Goal: Task Accomplishment & Management: Complete application form

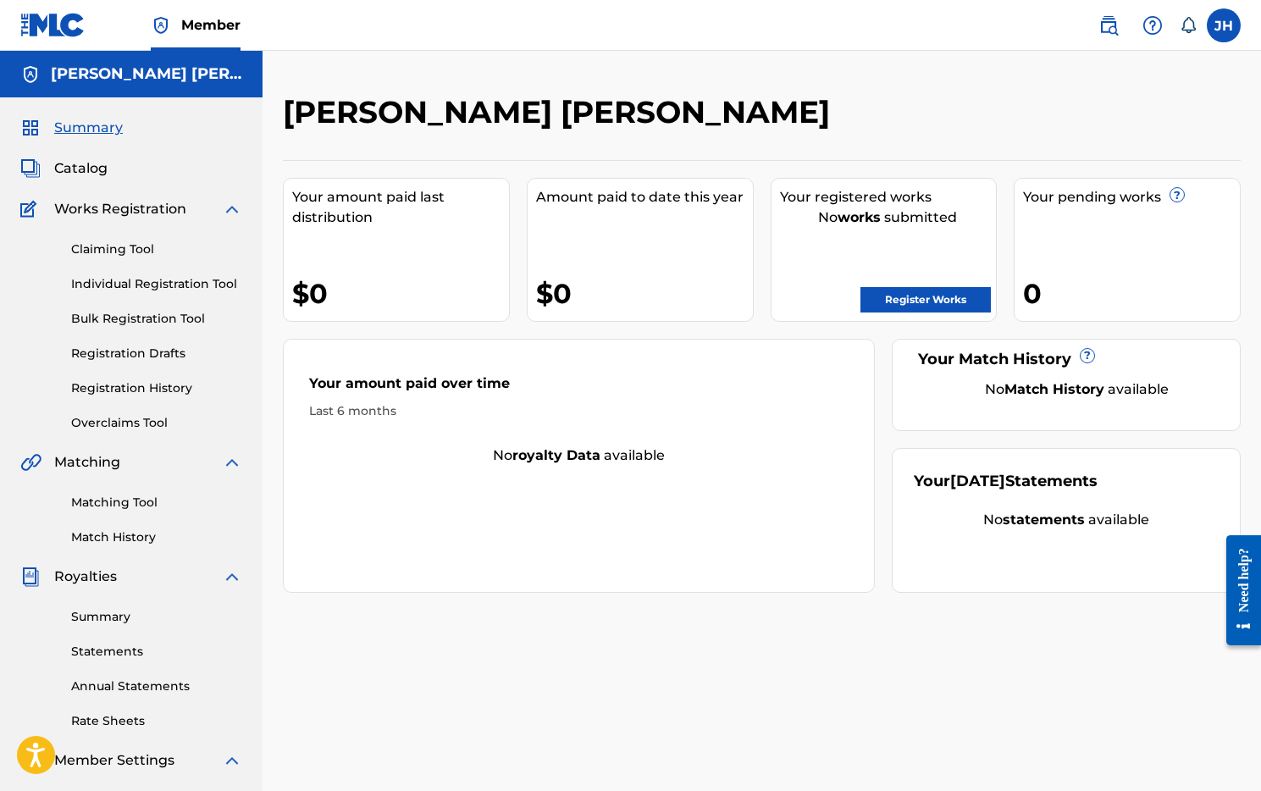
click at [84, 166] on span "Catalog" at bounding box center [80, 168] width 53 height 20
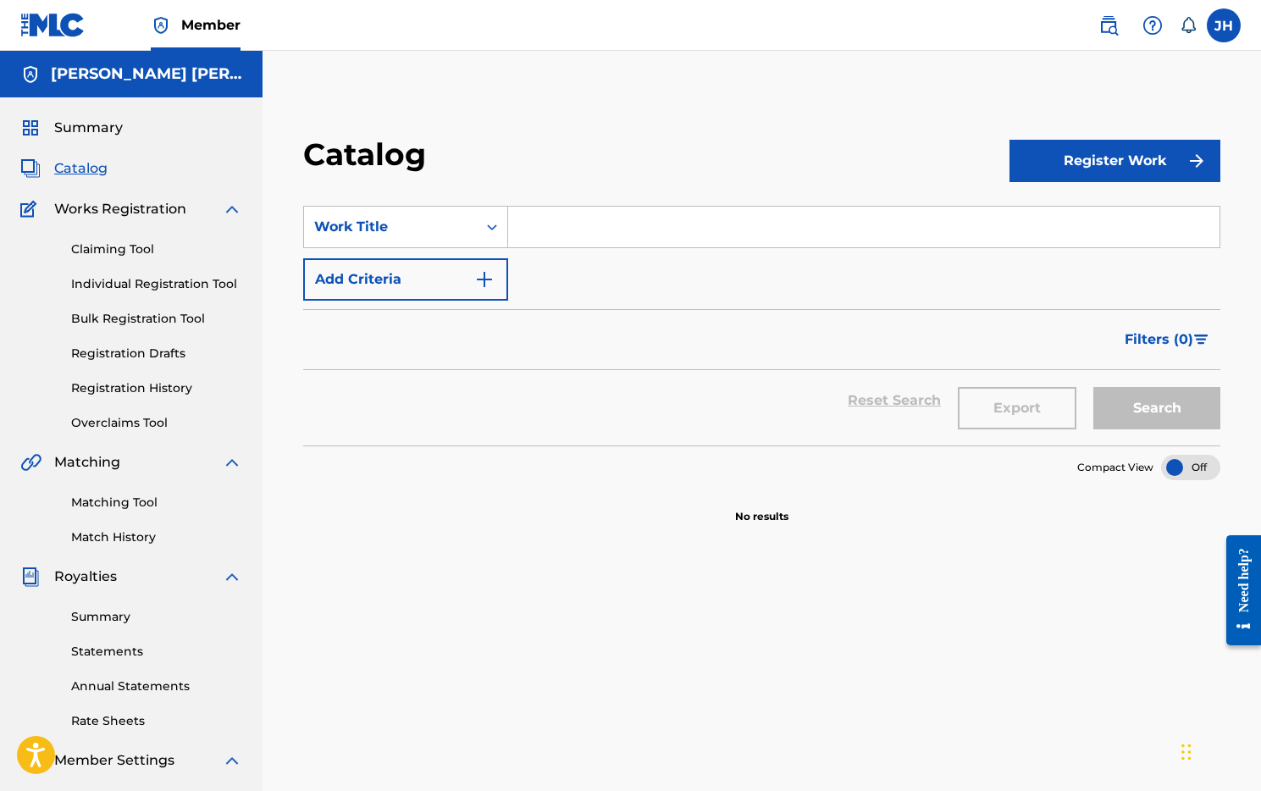
click at [1136, 158] on button "Register Work" at bounding box center [1114, 161] width 211 height 42
click at [1093, 209] on link "Individual" at bounding box center [1114, 216] width 211 height 41
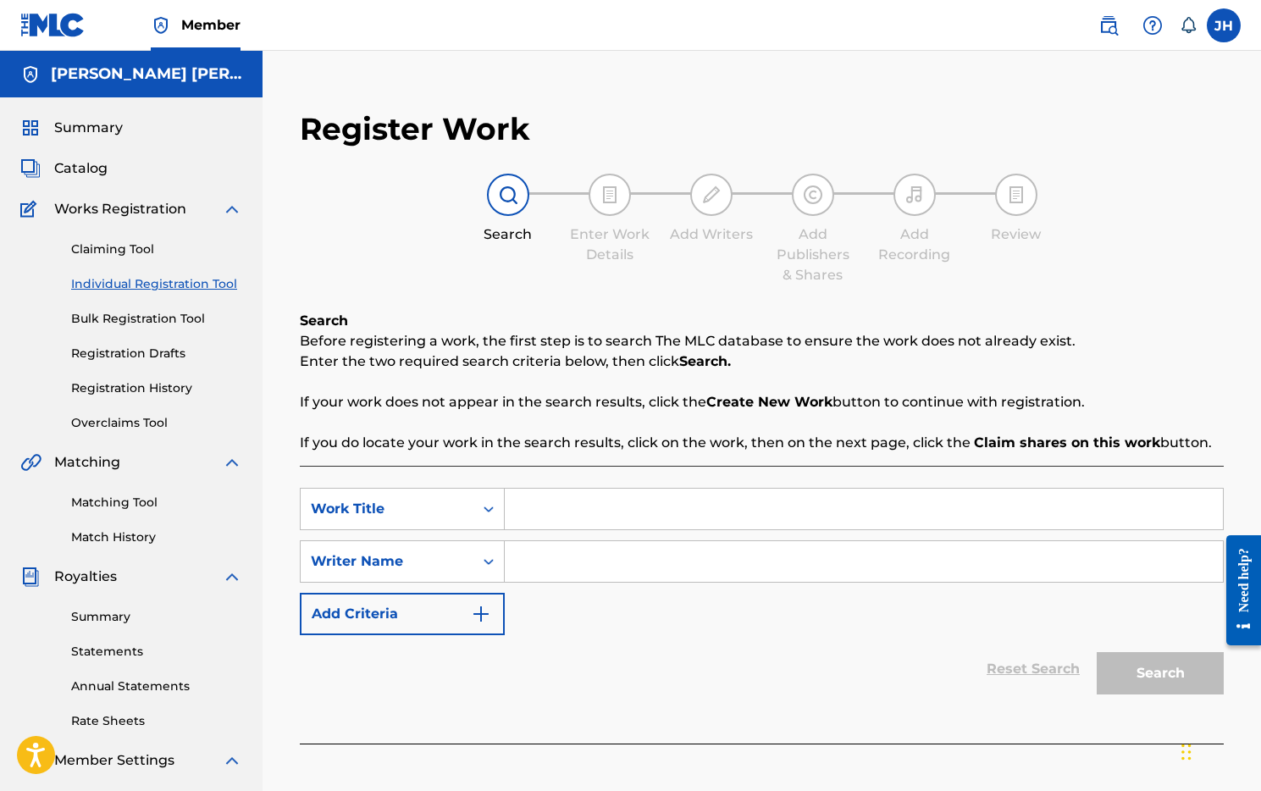
click at [617, 502] on input "Search Form" at bounding box center [864, 509] width 718 height 41
type input "l"
type input "Lo Eminente"
click at [632, 563] on input "Search Form" at bounding box center [864, 561] width 718 height 41
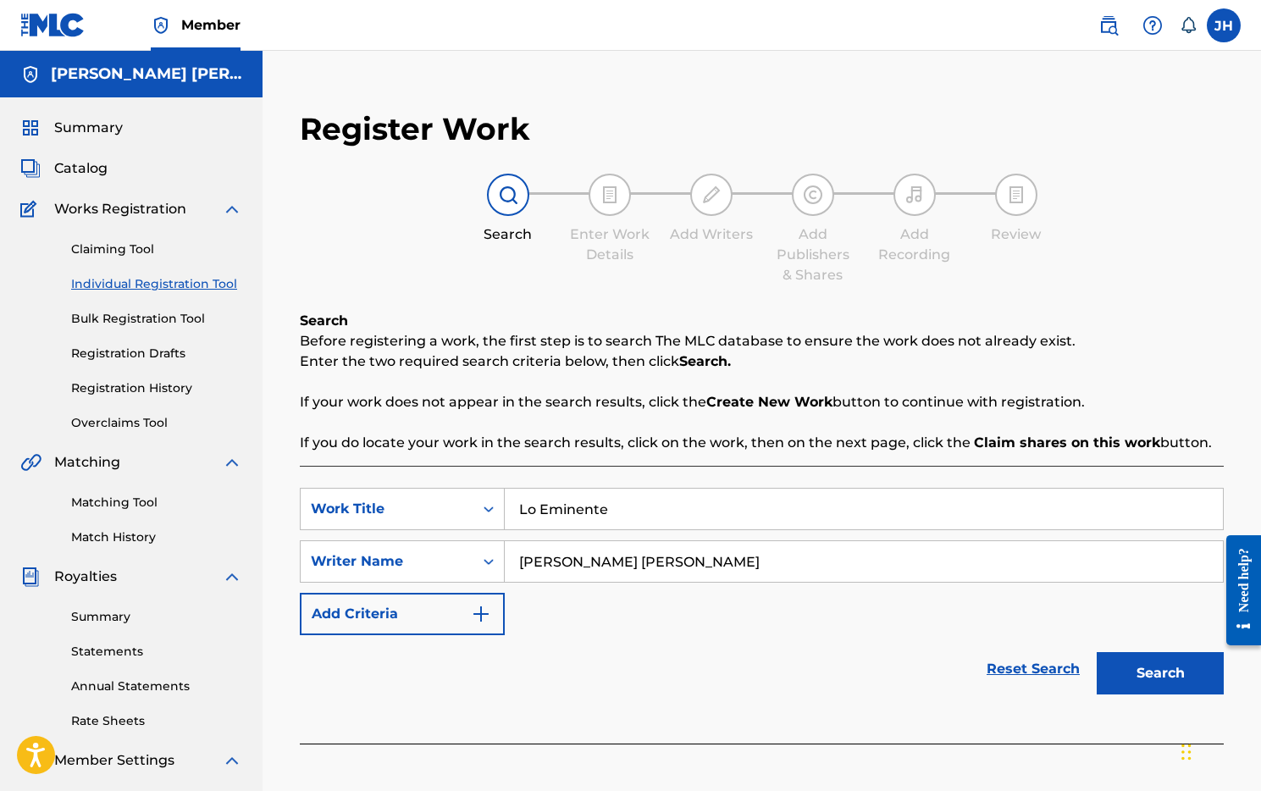
type input "[PERSON_NAME] [PERSON_NAME]"
click at [485, 614] on img "Search Form" at bounding box center [481, 614] width 20 height 20
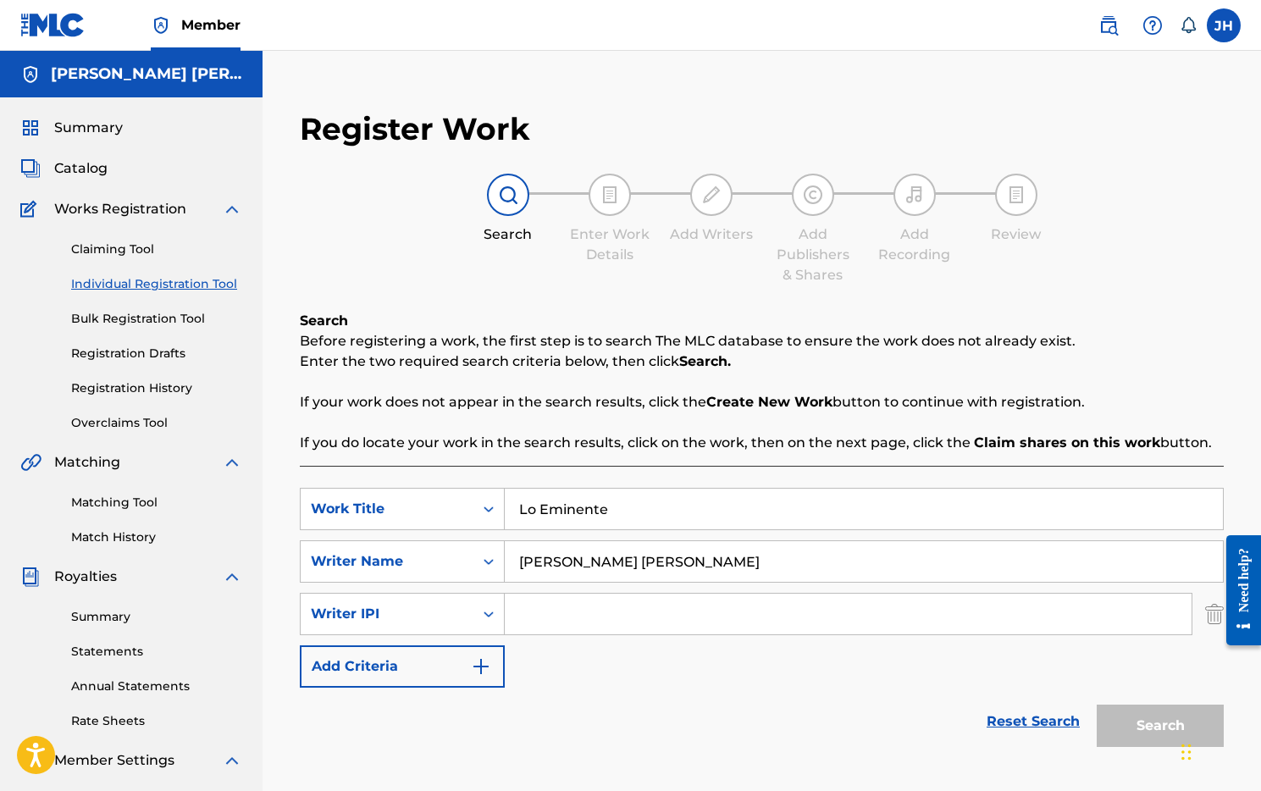
click at [558, 622] on input "Search Form" at bounding box center [848, 614] width 687 height 41
click at [553, 609] on input "Search Form" at bounding box center [848, 614] width 687 height 41
paste input "01298080524"
type input "01298080524"
click at [456, 665] on button "Add Criteria" at bounding box center [402, 666] width 205 height 42
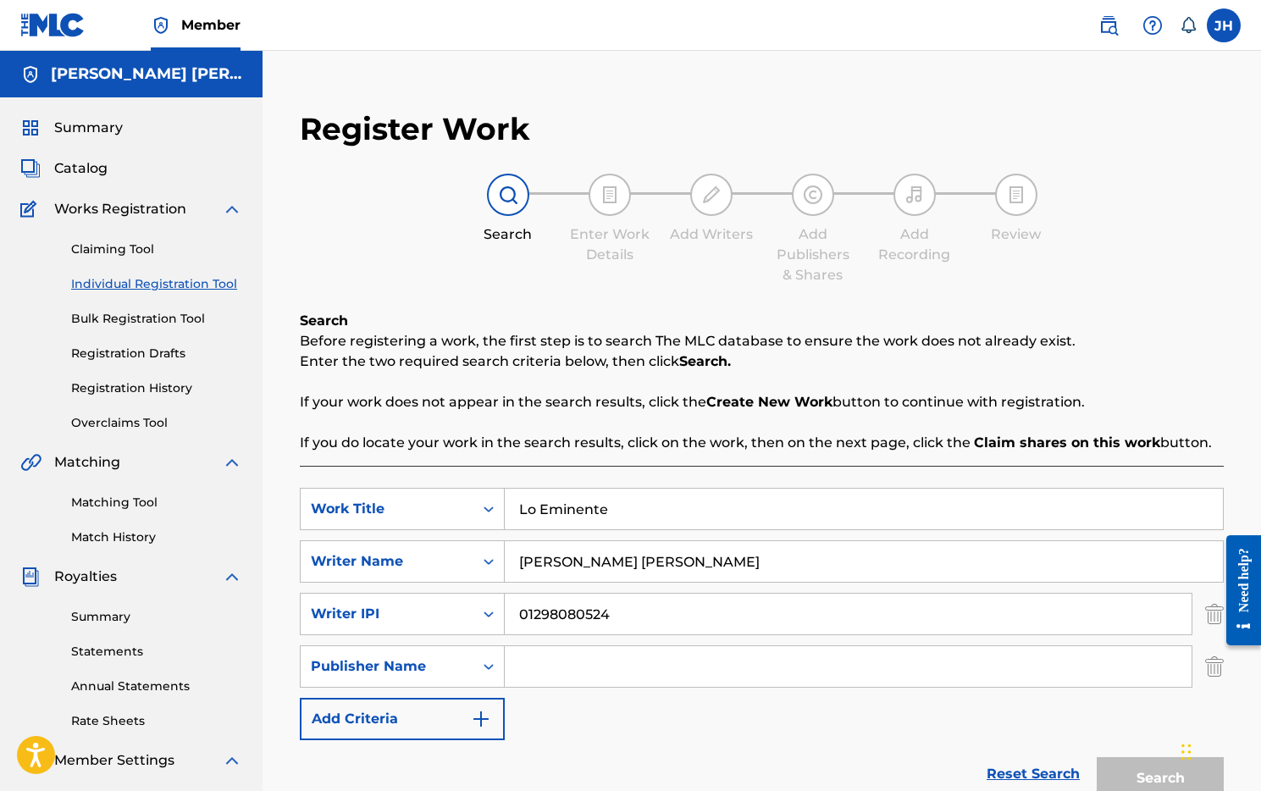
click at [566, 673] on input "Search Form" at bounding box center [848, 666] width 687 height 41
type input "J"
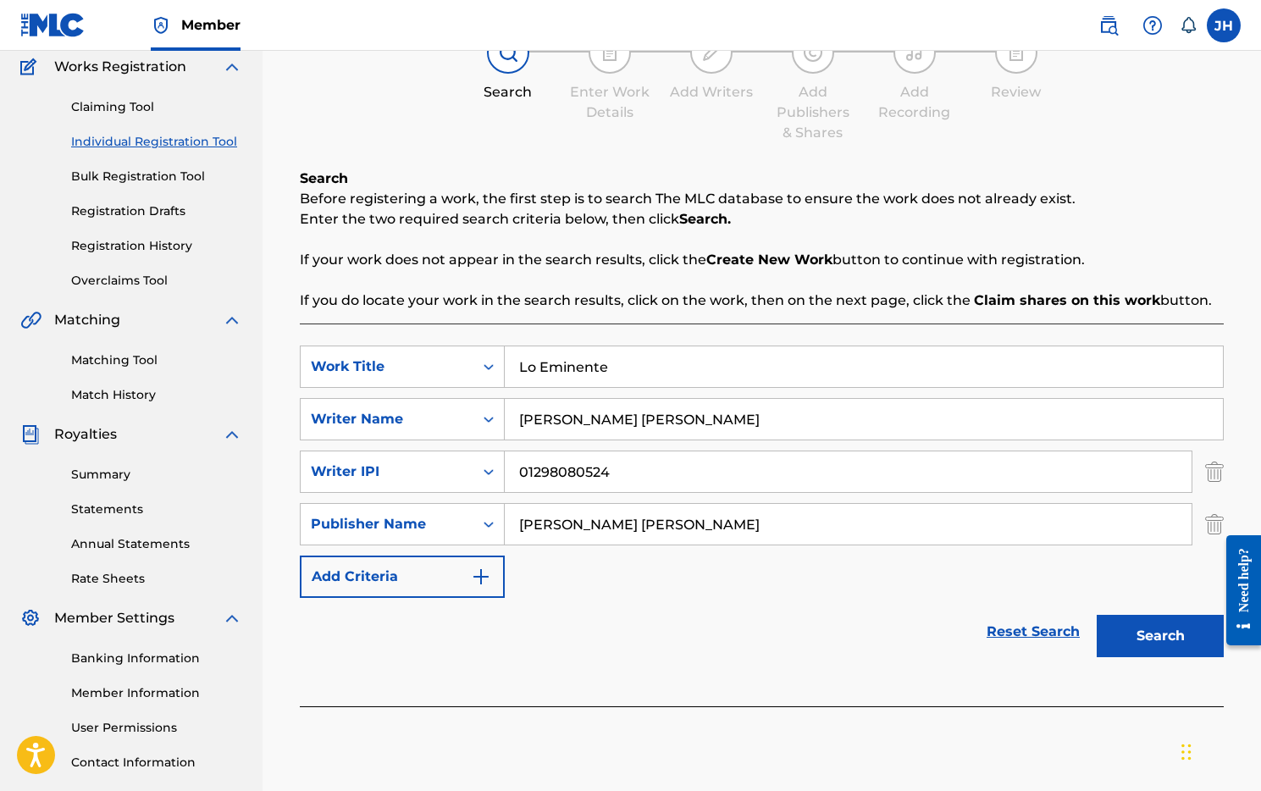
scroll to position [146, 0]
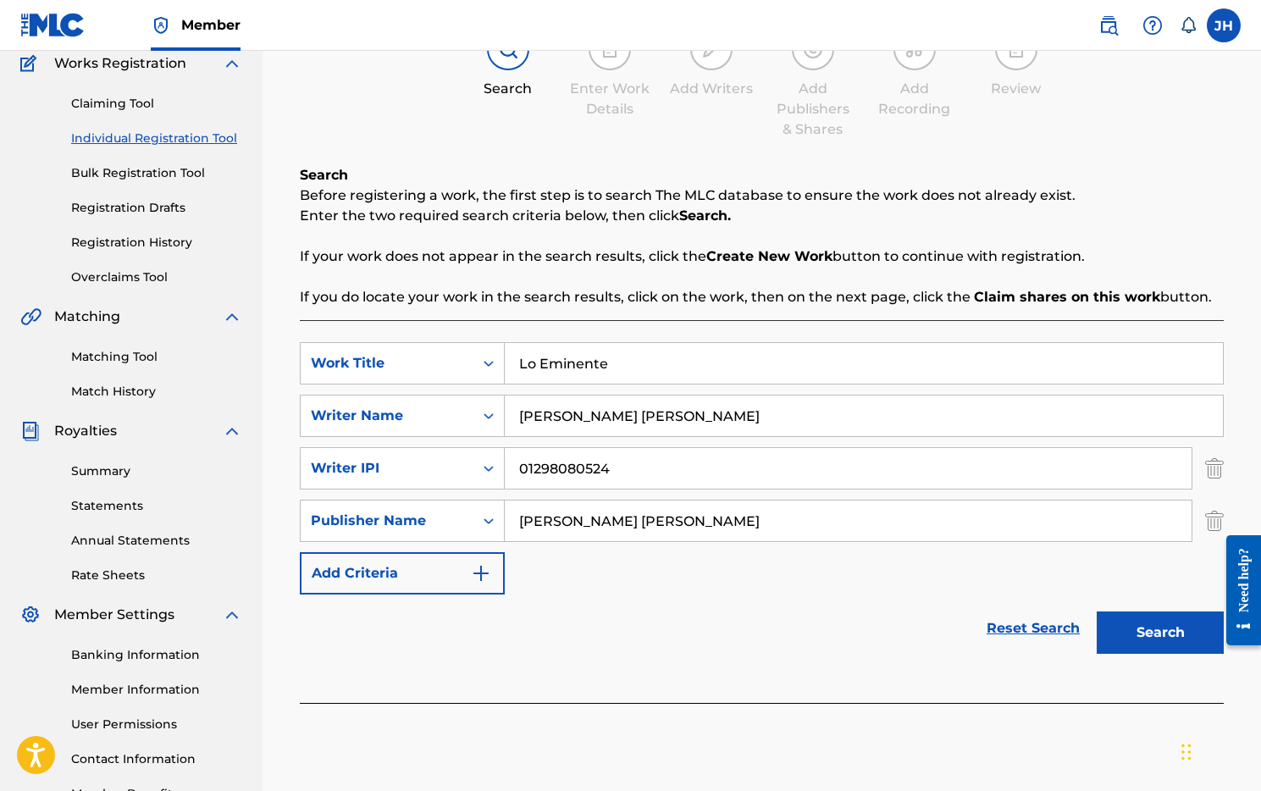
type input "[PERSON_NAME] [PERSON_NAME]"
click at [482, 575] on img "Search Form" at bounding box center [481, 573] width 20 height 20
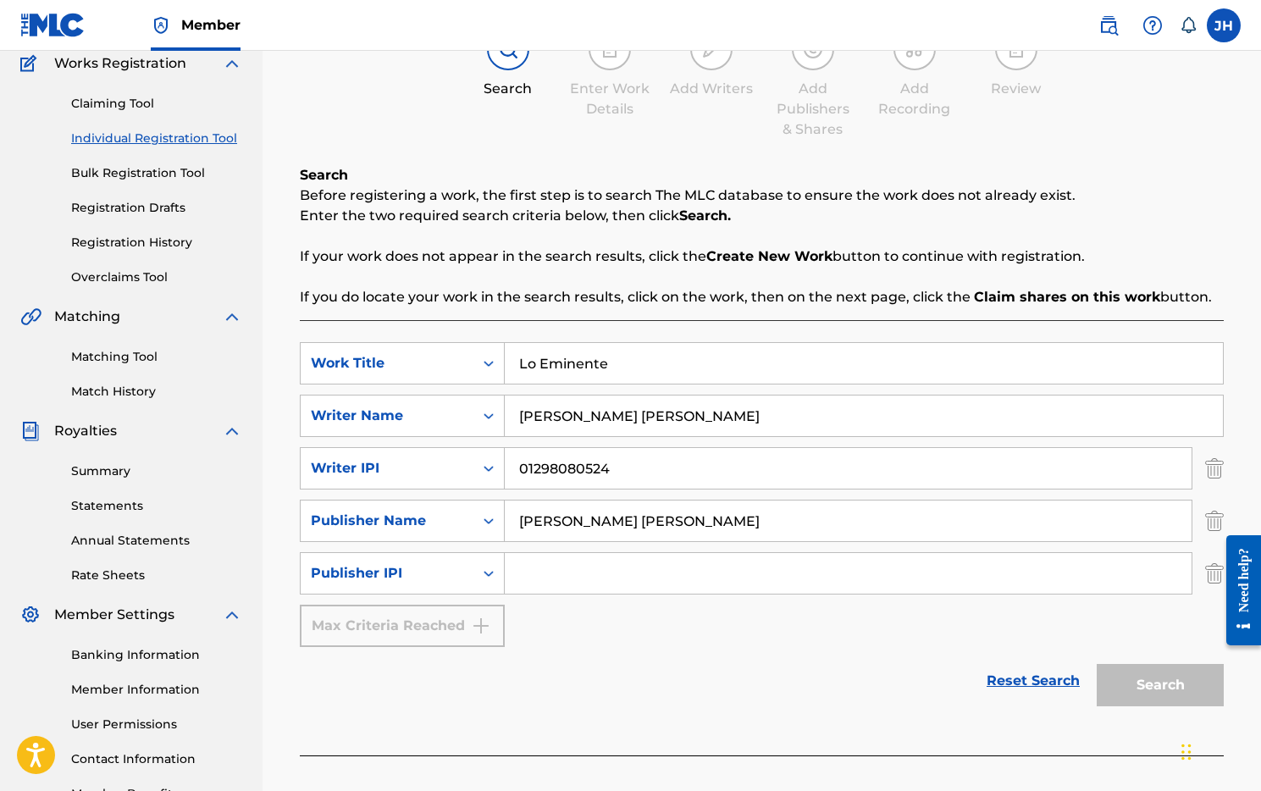
click at [538, 572] on input "Search Form" at bounding box center [848, 573] width 687 height 41
paste input "01298080524"
type input "01298080524"
click at [1172, 693] on button "Search" at bounding box center [1159, 685] width 127 height 42
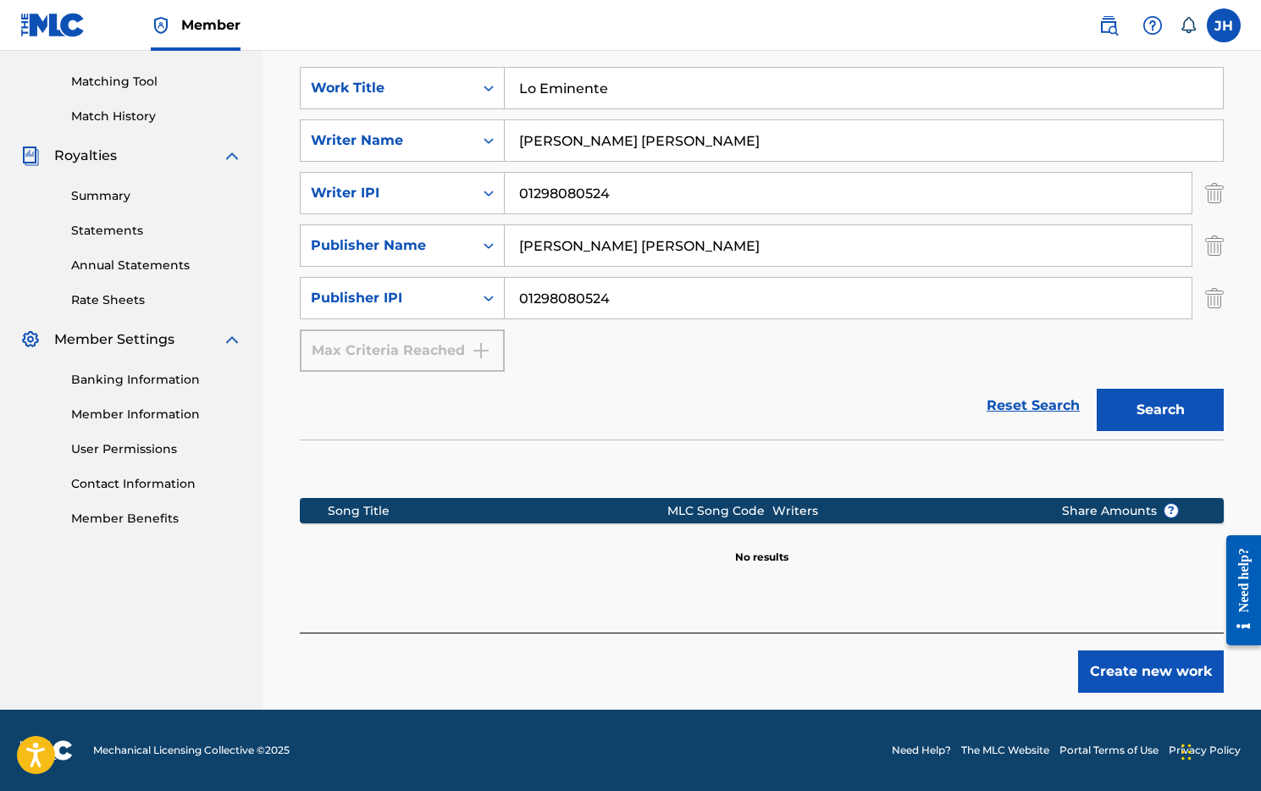
click at [1141, 674] on button "Create new work" at bounding box center [1151, 671] width 146 height 42
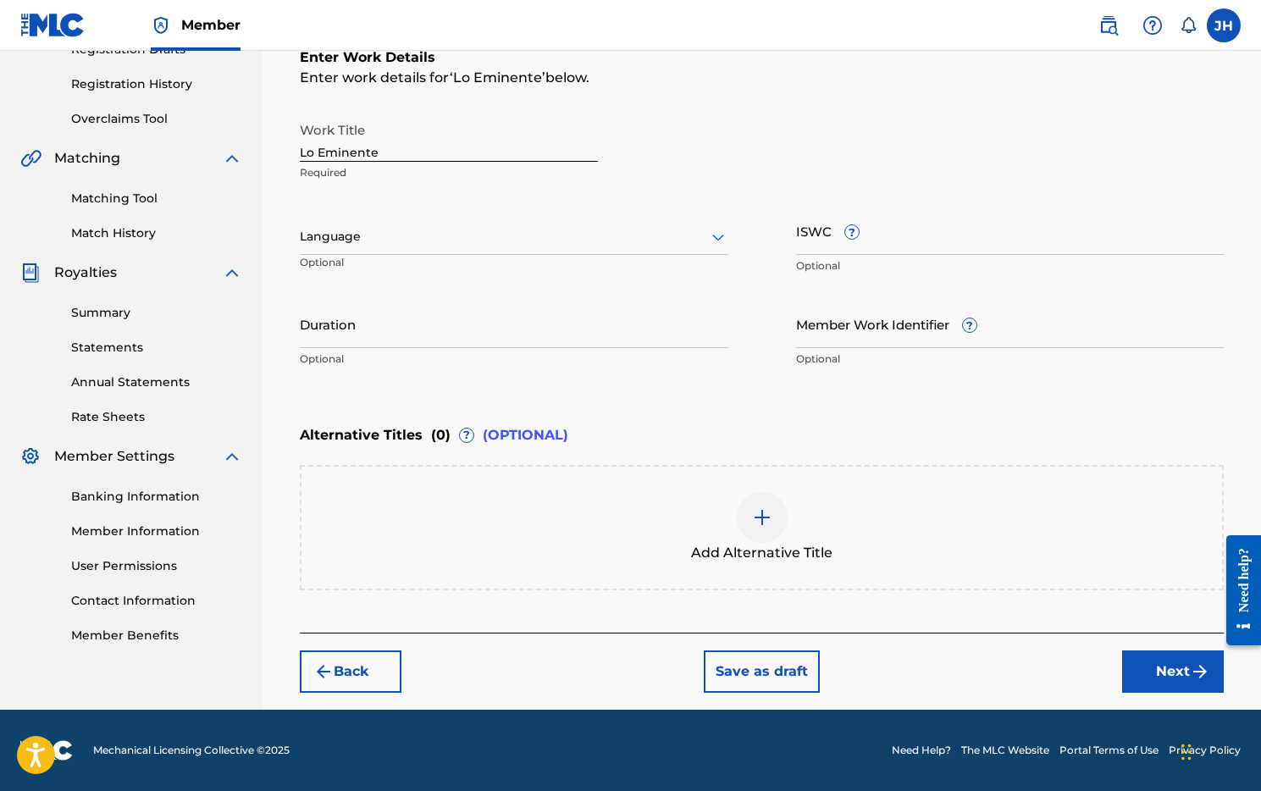
click at [455, 230] on div at bounding box center [514, 236] width 428 height 21
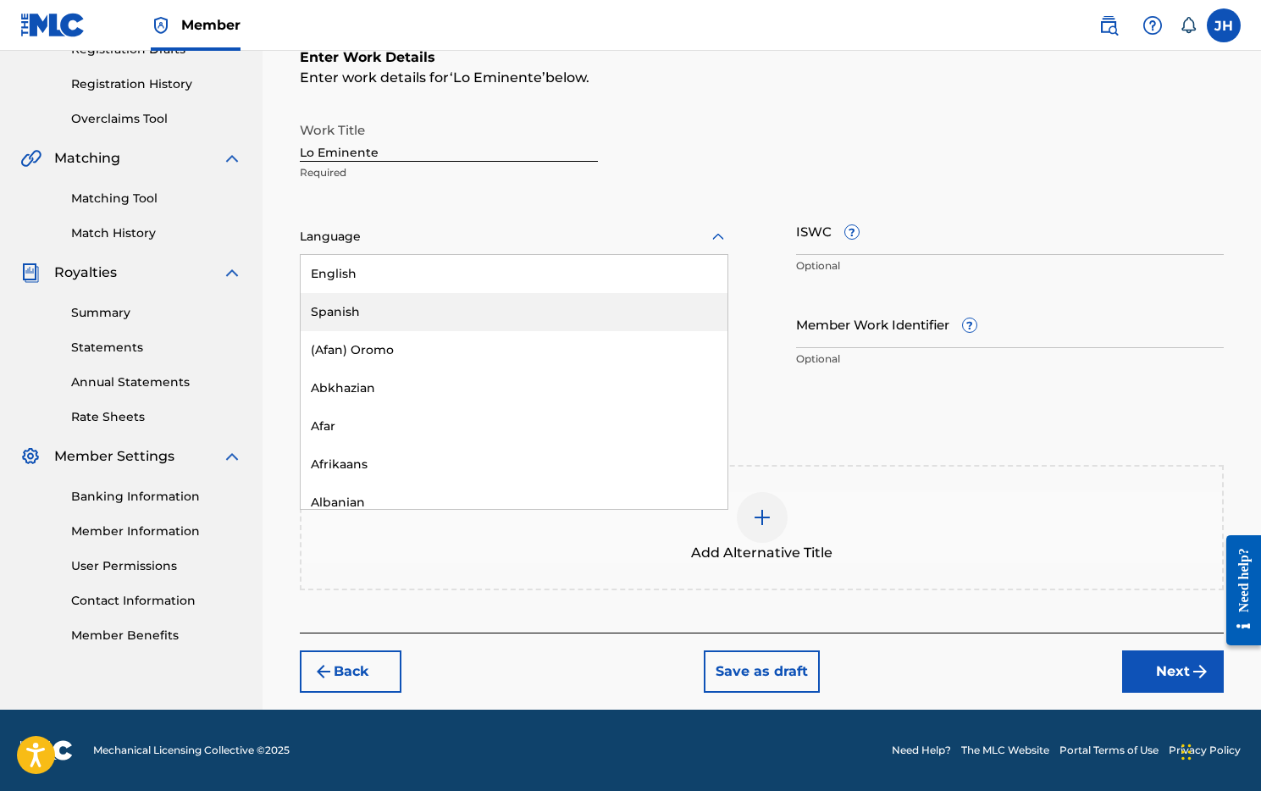
click at [358, 314] on div "Spanish" at bounding box center [514, 312] width 427 height 38
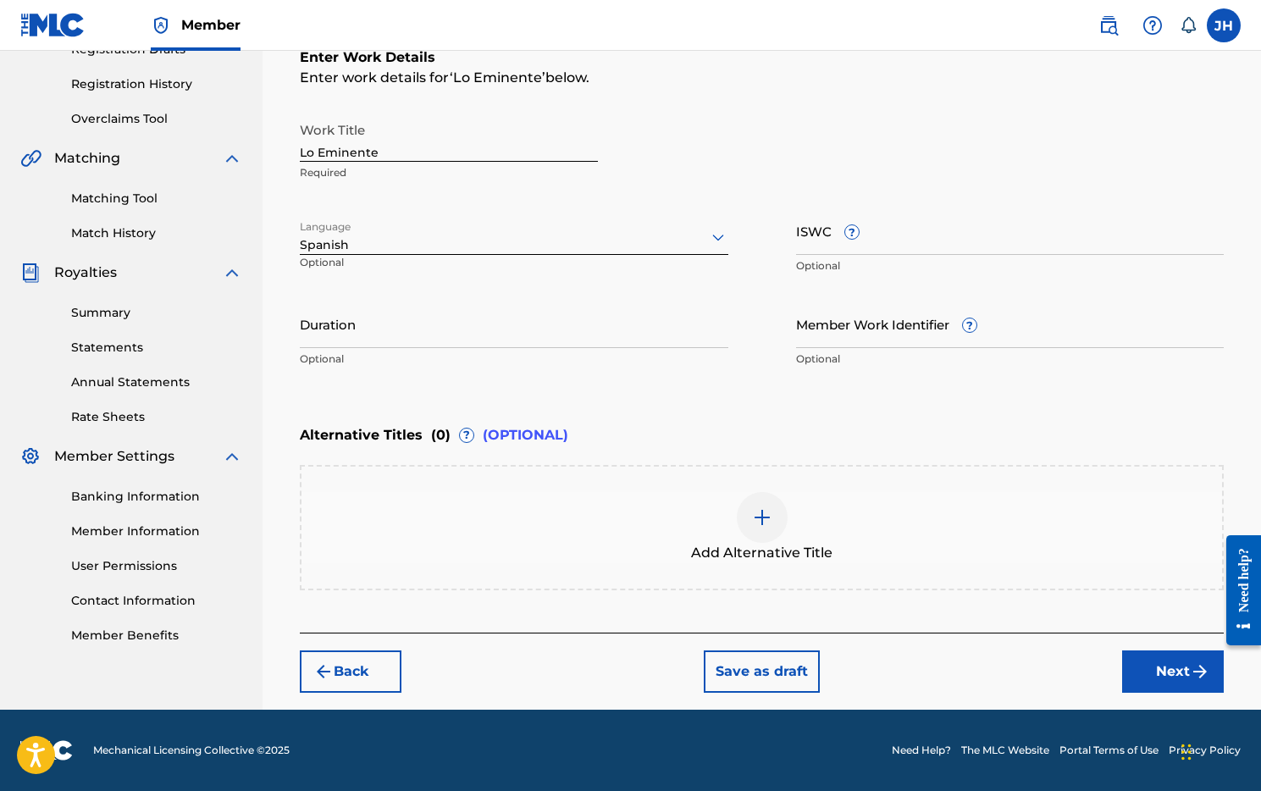
click at [388, 334] on input "Duration" at bounding box center [514, 324] width 428 height 48
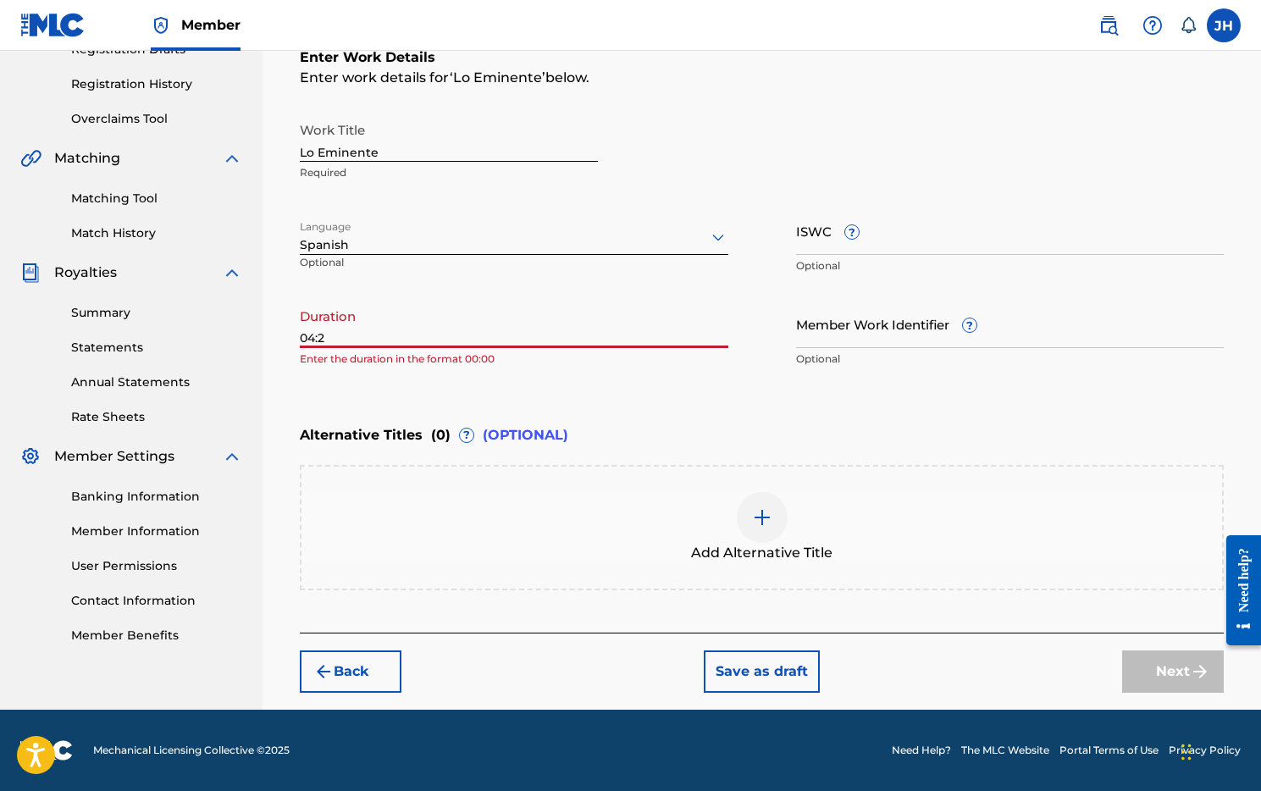
type input "04:28"
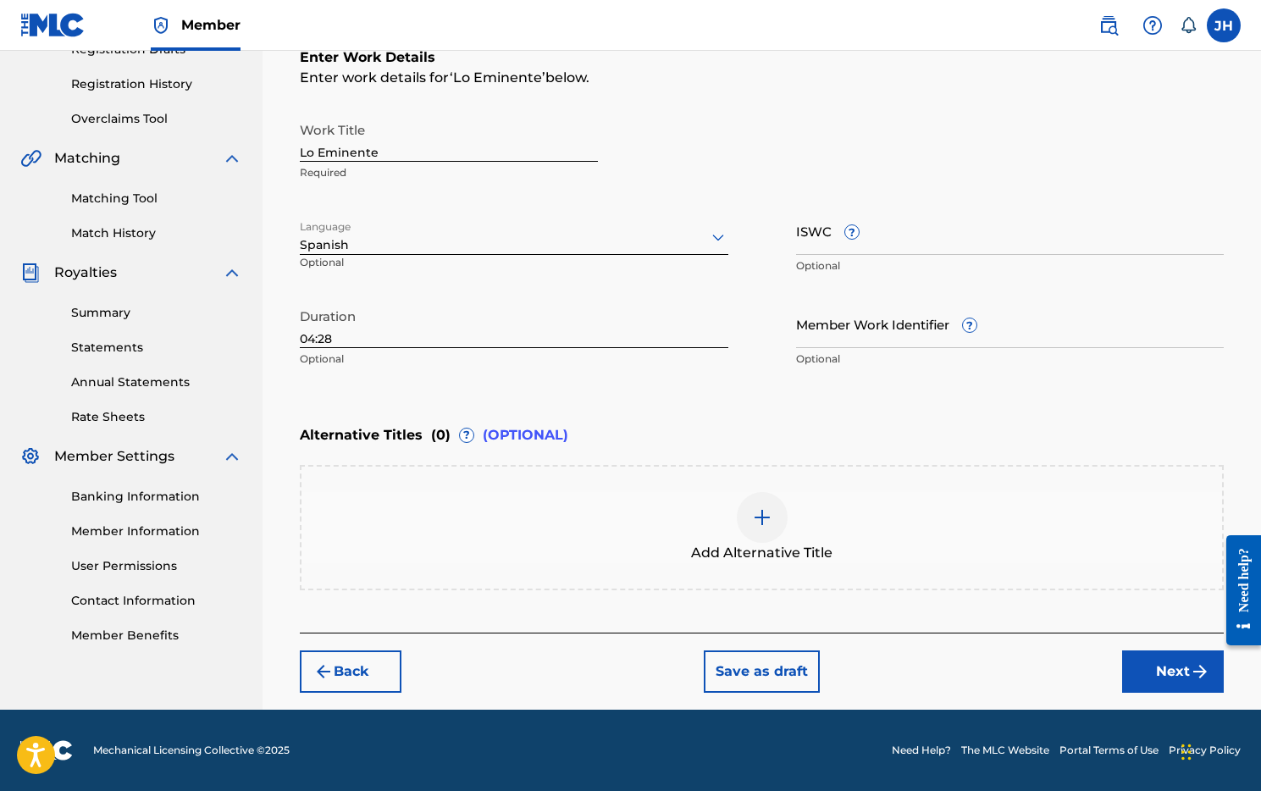
click at [1159, 671] on button "Next" at bounding box center [1173, 671] width 102 height 42
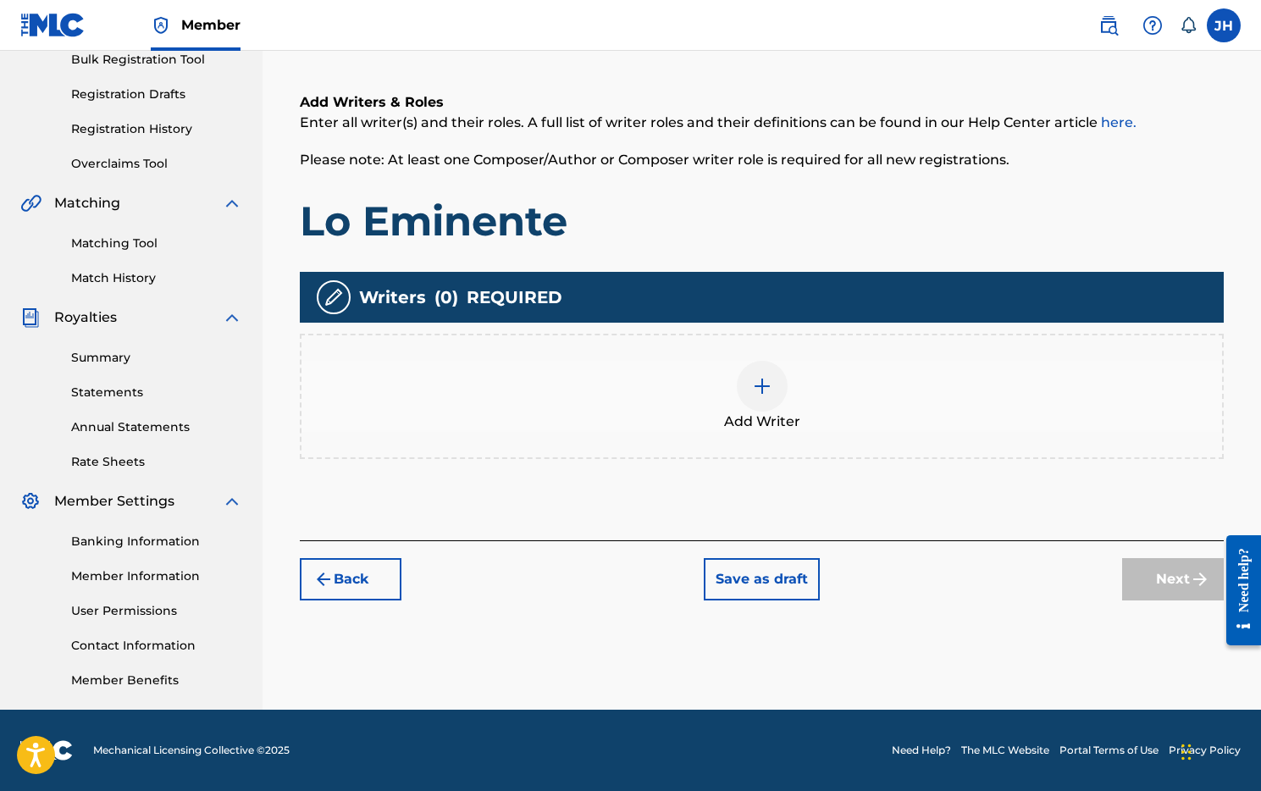
click at [770, 388] on img at bounding box center [762, 386] width 20 height 20
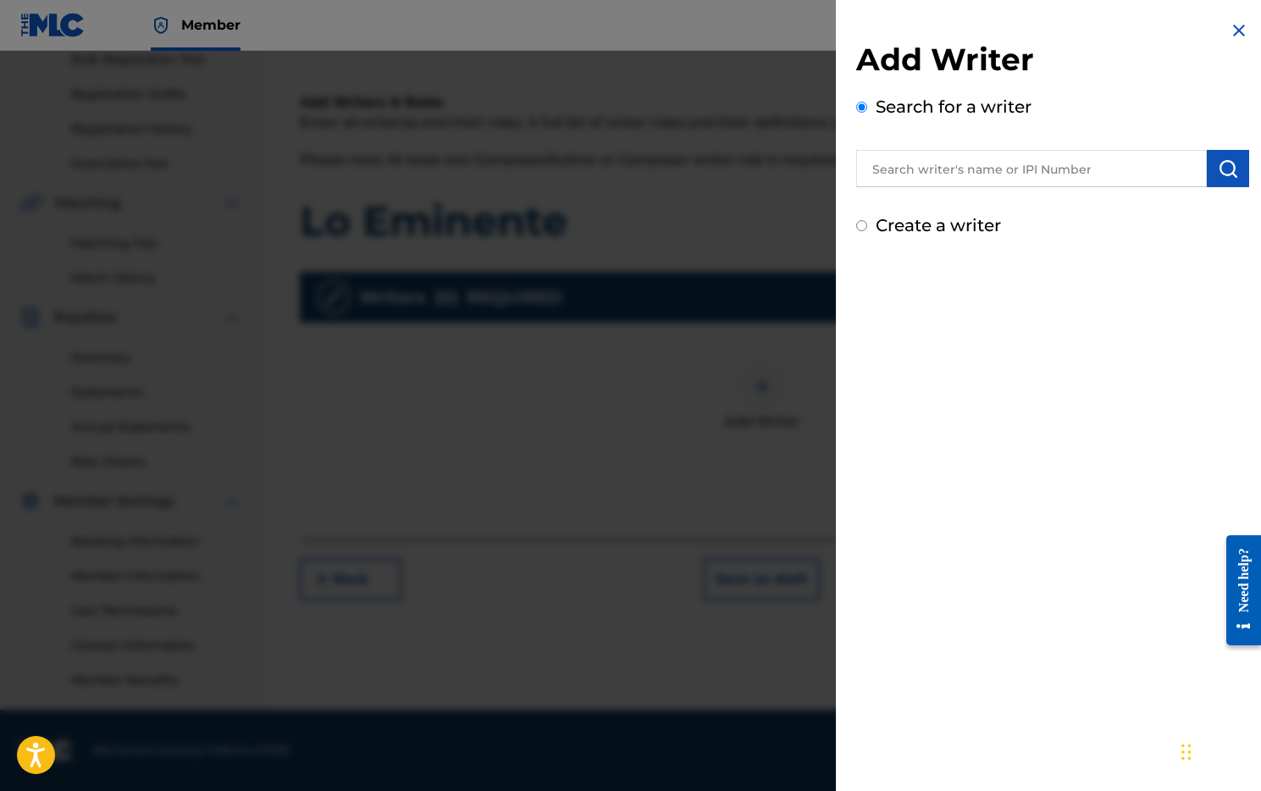
click at [978, 169] on input "text" at bounding box center [1031, 168] width 351 height 37
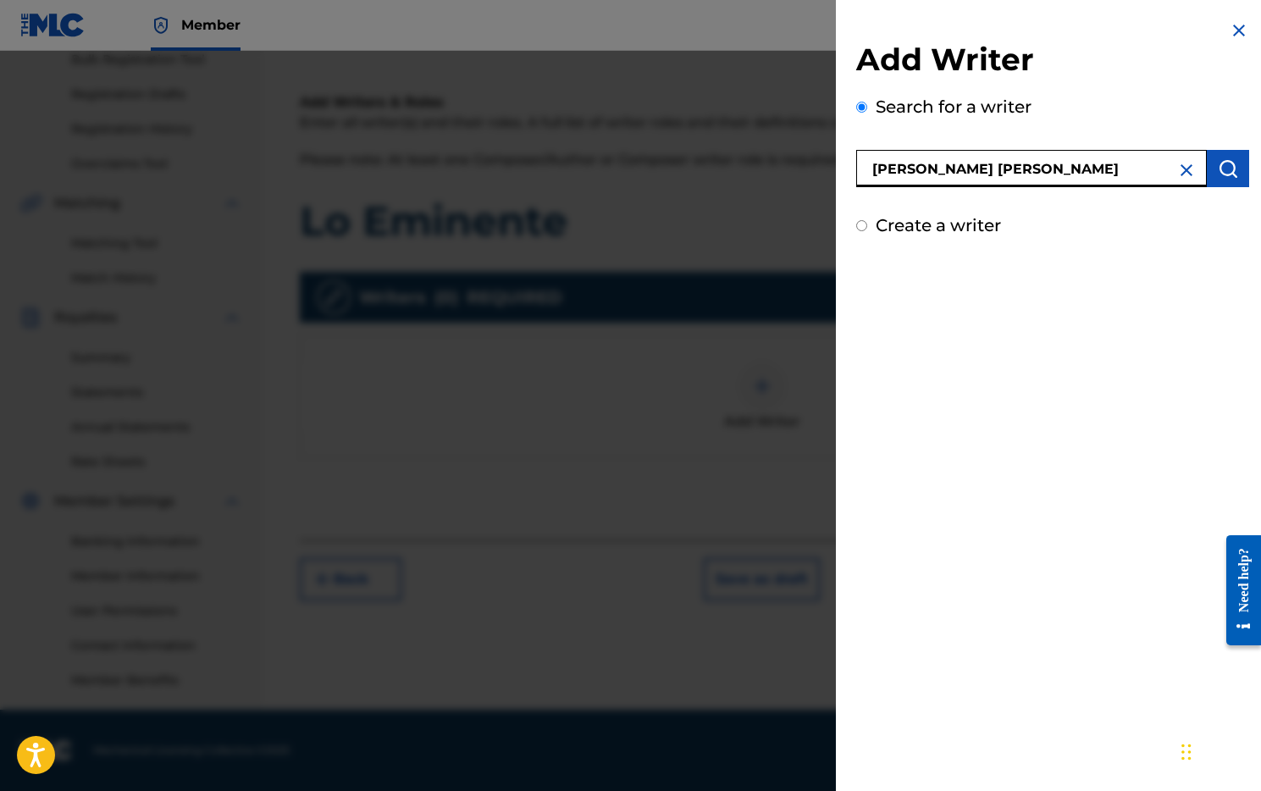
type input "[PERSON_NAME] [PERSON_NAME]"
click at [1210, 174] on button "submit" at bounding box center [1228, 168] width 42 height 37
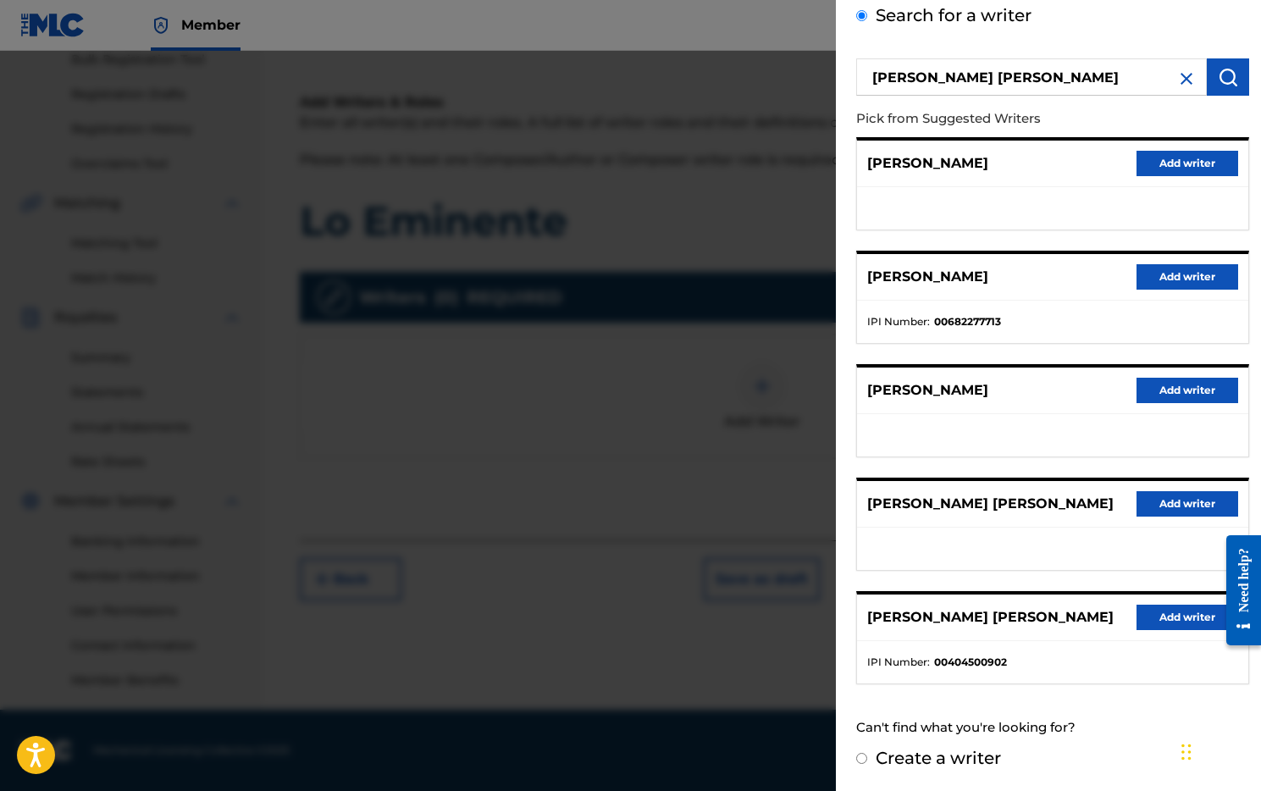
scroll to position [106, 0]
click at [863, 765] on div "Create a writer" at bounding box center [1052, 757] width 393 height 25
click at [863, 762] on input "Create a writer" at bounding box center [861, 758] width 11 height 11
radio input "false"
radio input "true"
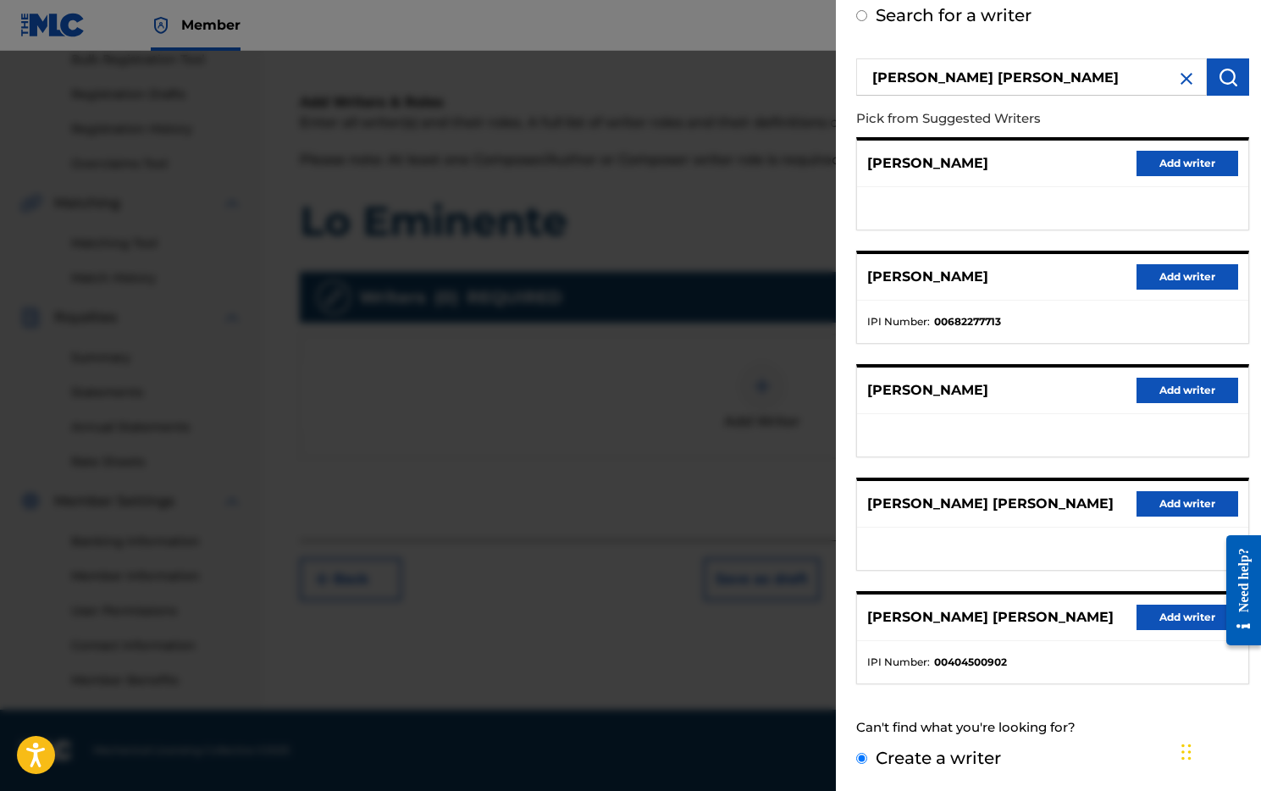
scroll to position [0, 0]
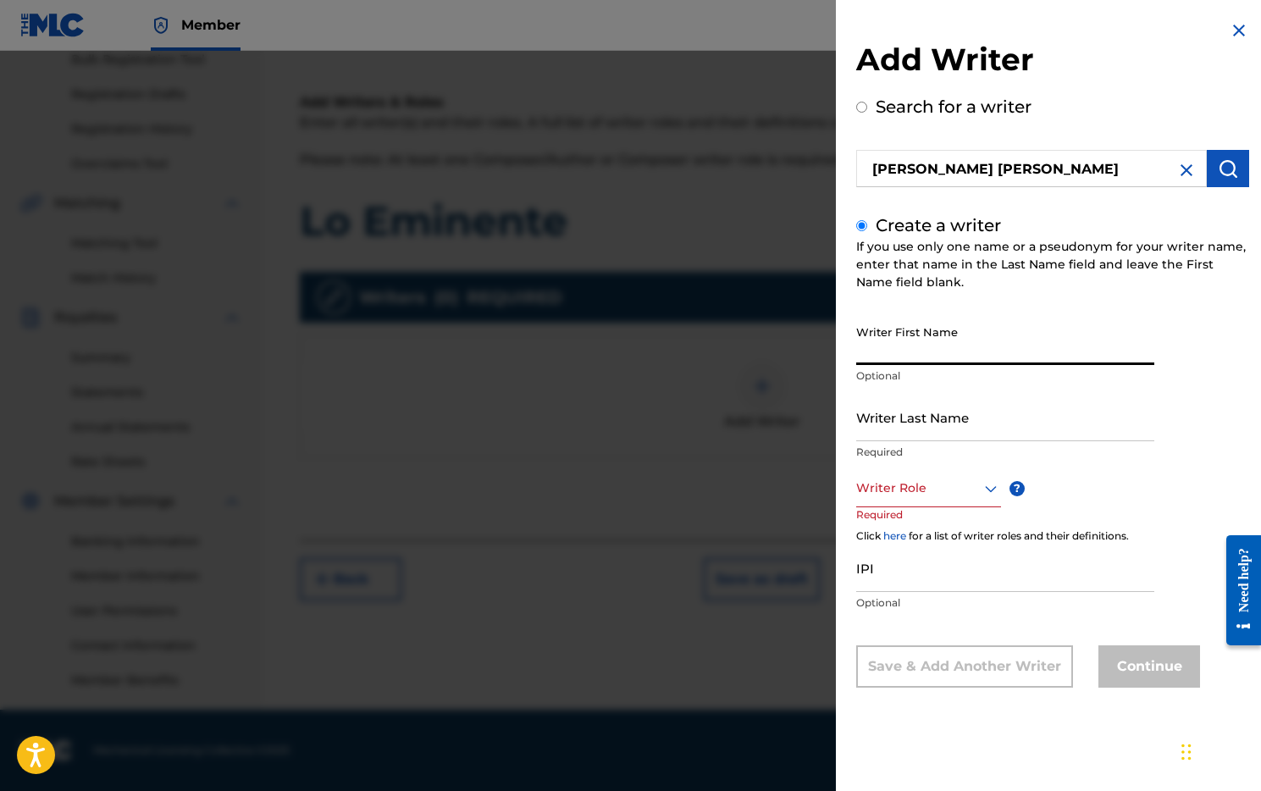
click at [913, 341] on input "Writer First Name" at bounding box center [1005, 341] width 298 height 48
type input "[PERSON_NAME]"
click at [940, 426] on input "Writer Last Name" at bounding box center [1005, 417] width 298 height 48
type input "[PERSON_NAME]"
click at [947, 489] on div at bounding box center [928, 488] width 145 height 21
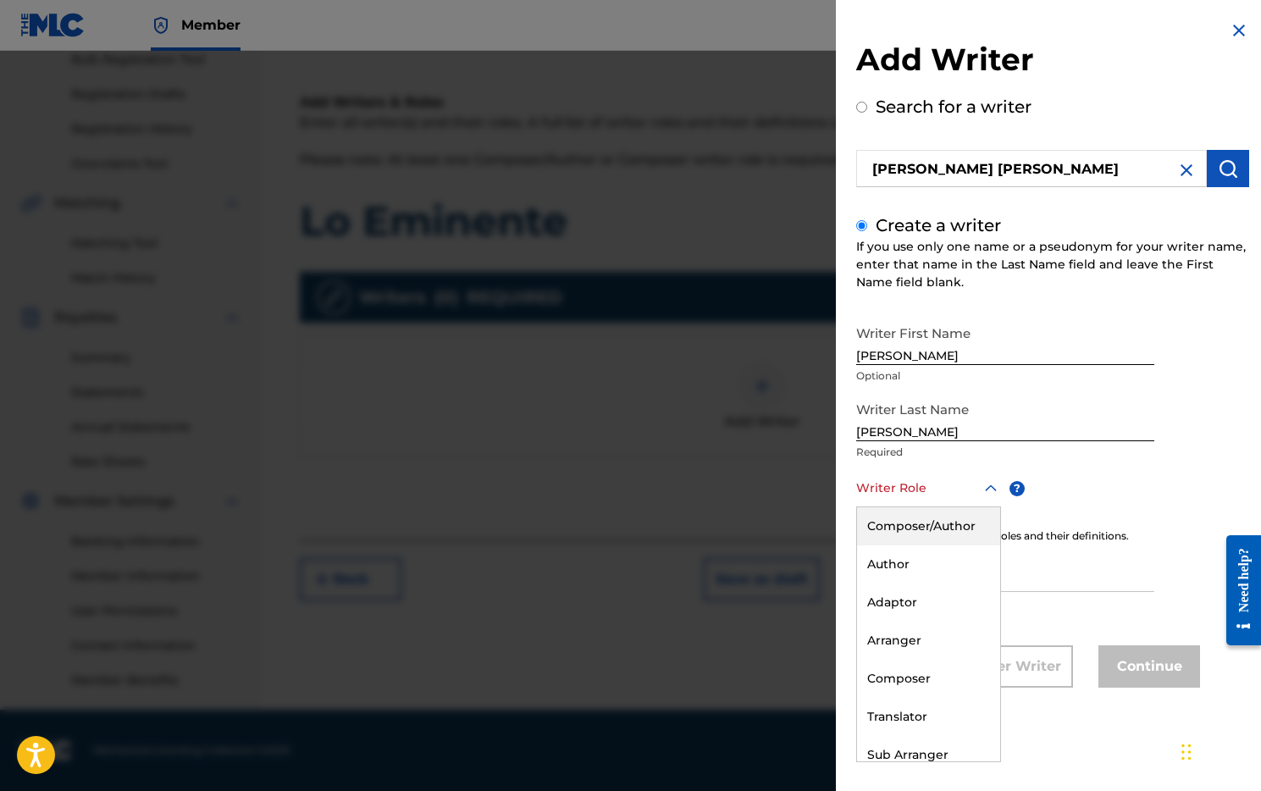
click at [928, 532] on div "Composer/Author" at bounding box center [928, 526] width 143 height 38
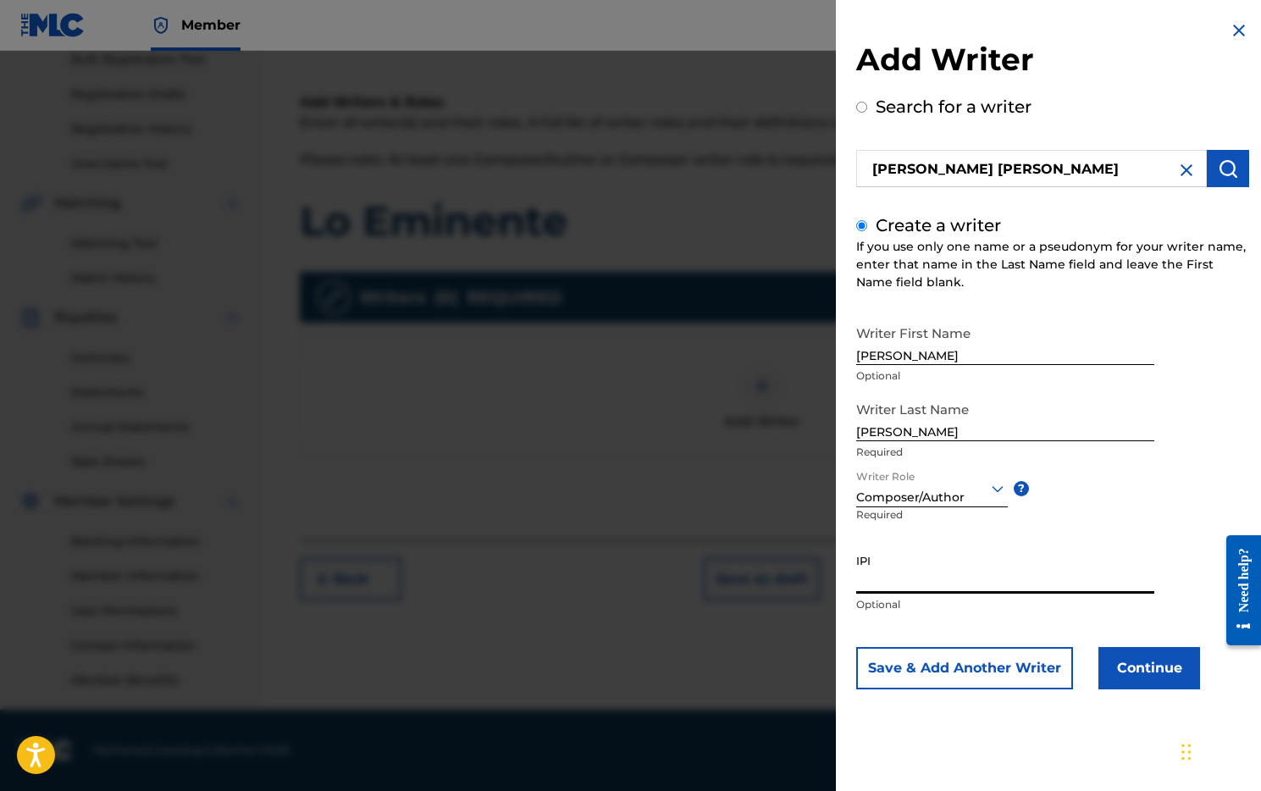
click at [875, 582] on input "IPI" at bounding box center [1005, 569] width 298 height 48
paste input "01298080524"
type input "01298080524"
click at [1145, 668] on button "Continue" at bounding box center [1149, 668] width 102 height 42
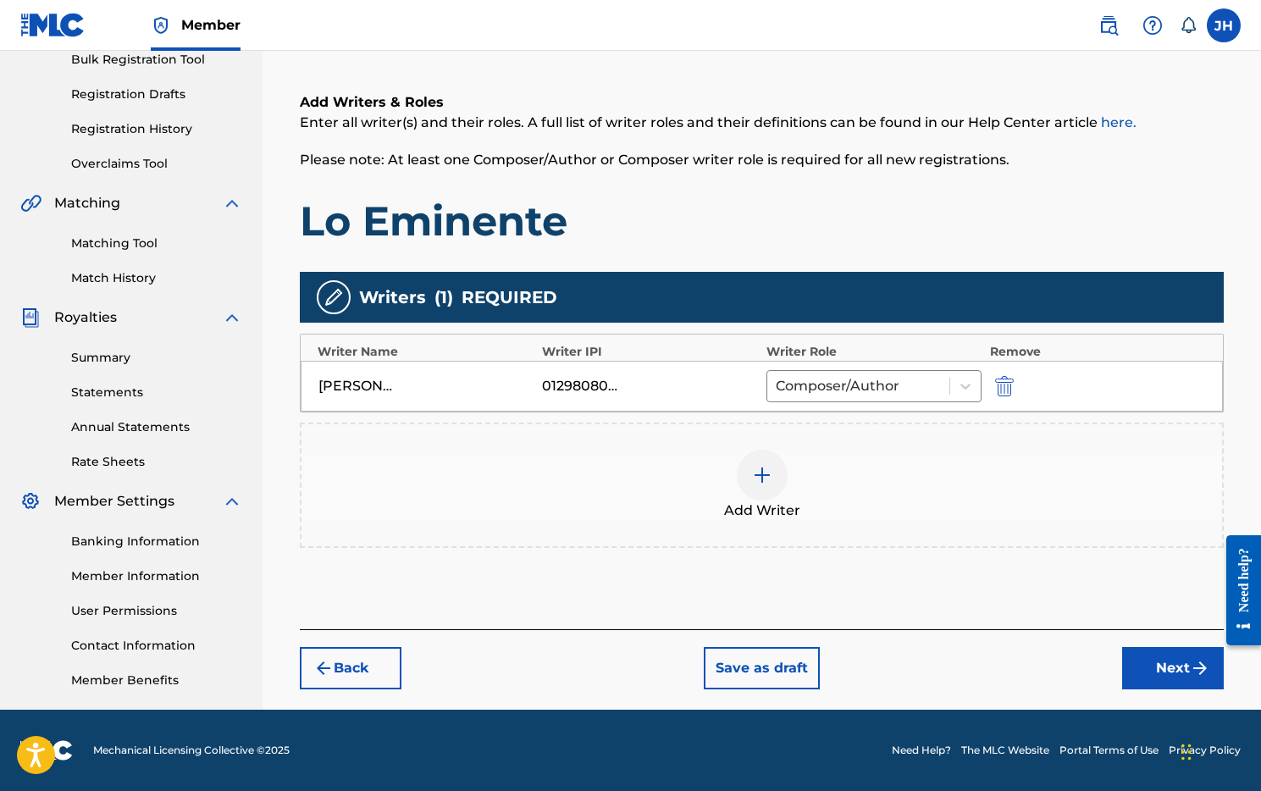
click at [1171, 667] on button "Next" at bounding box center [1173, 668] width 102 height 42
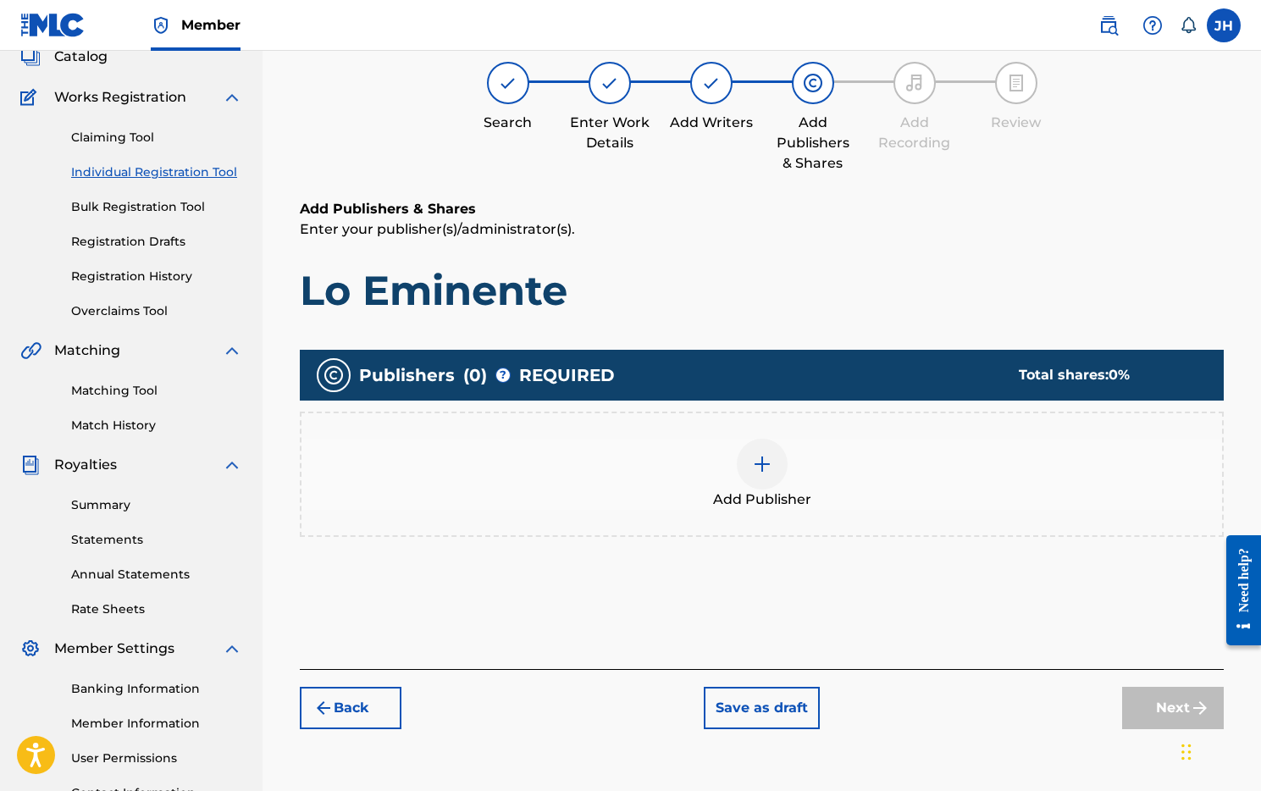
scroll to position [76, 0]
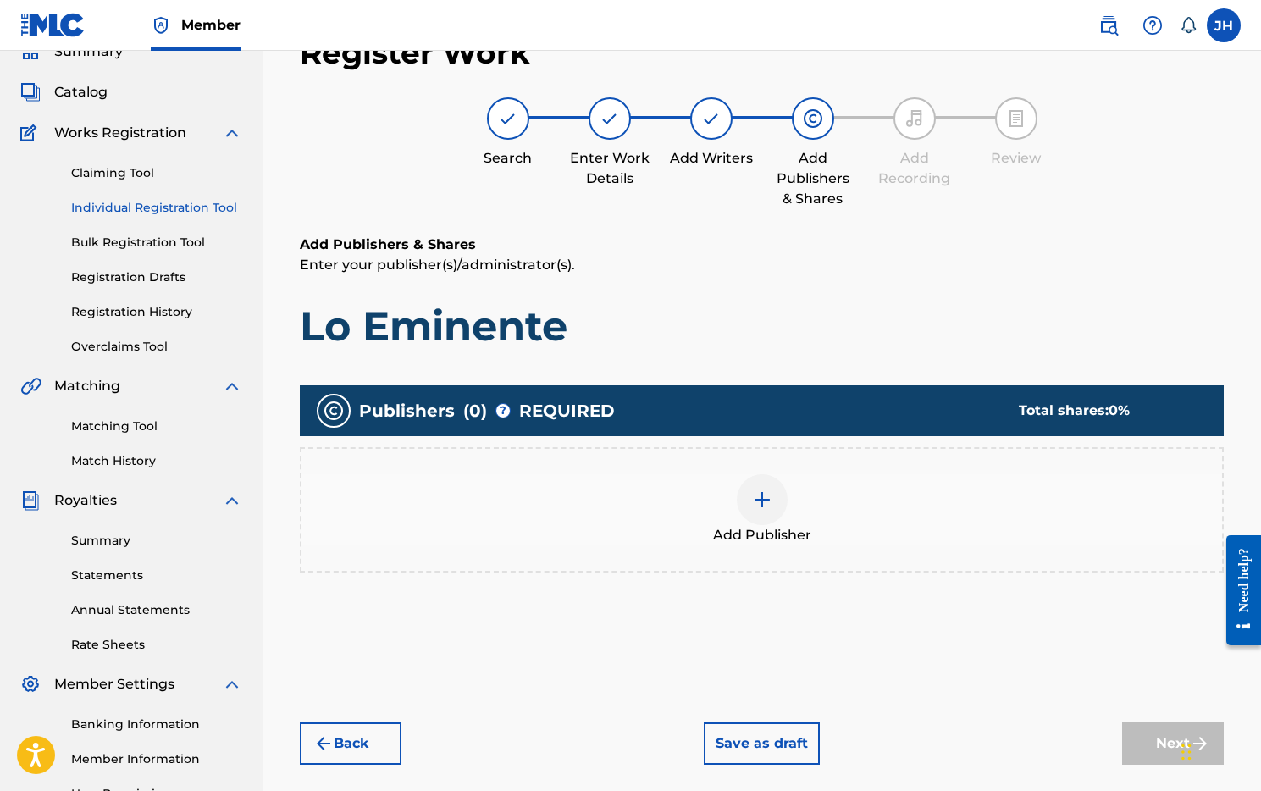
click at [754, 514] on div at bounding box center [762, 499] width 51 height 51
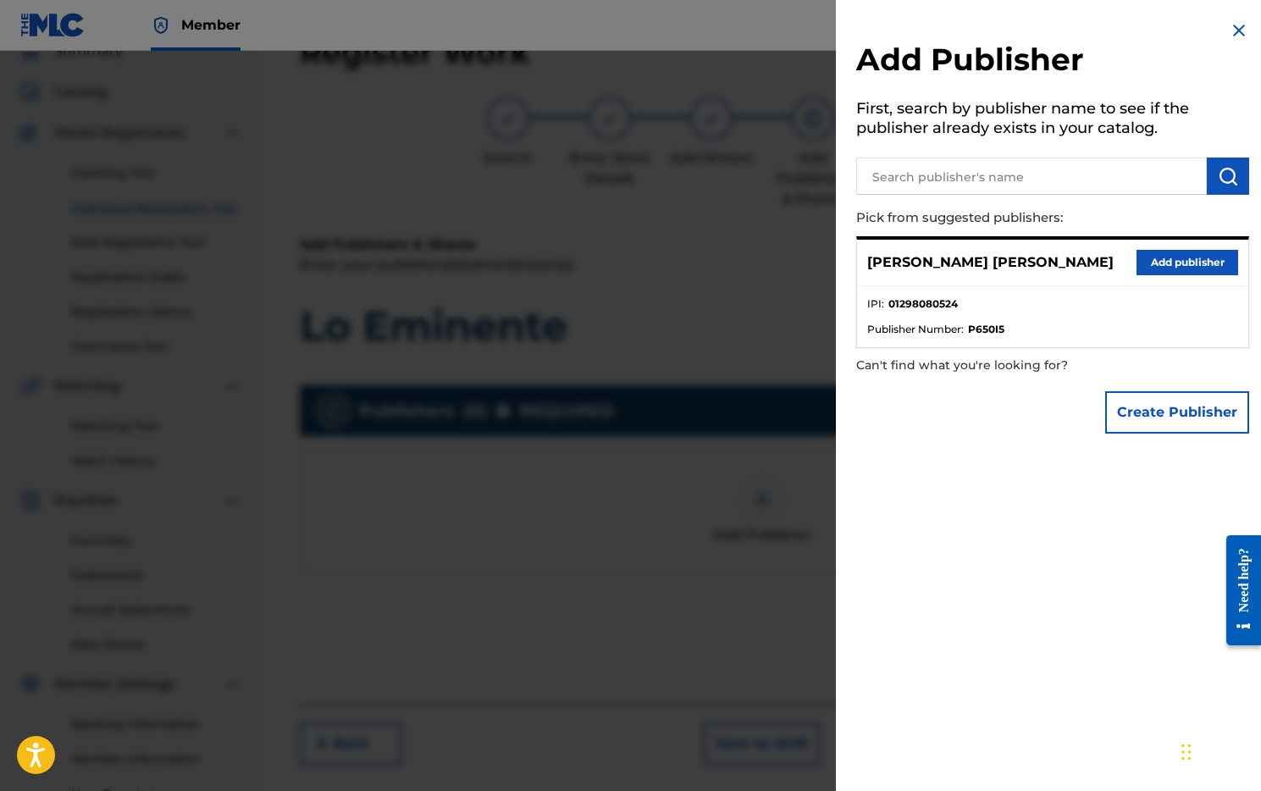
click at [1184, 261] on button "Add publisher" at bounding box center [1187, 262] width 102 height 25
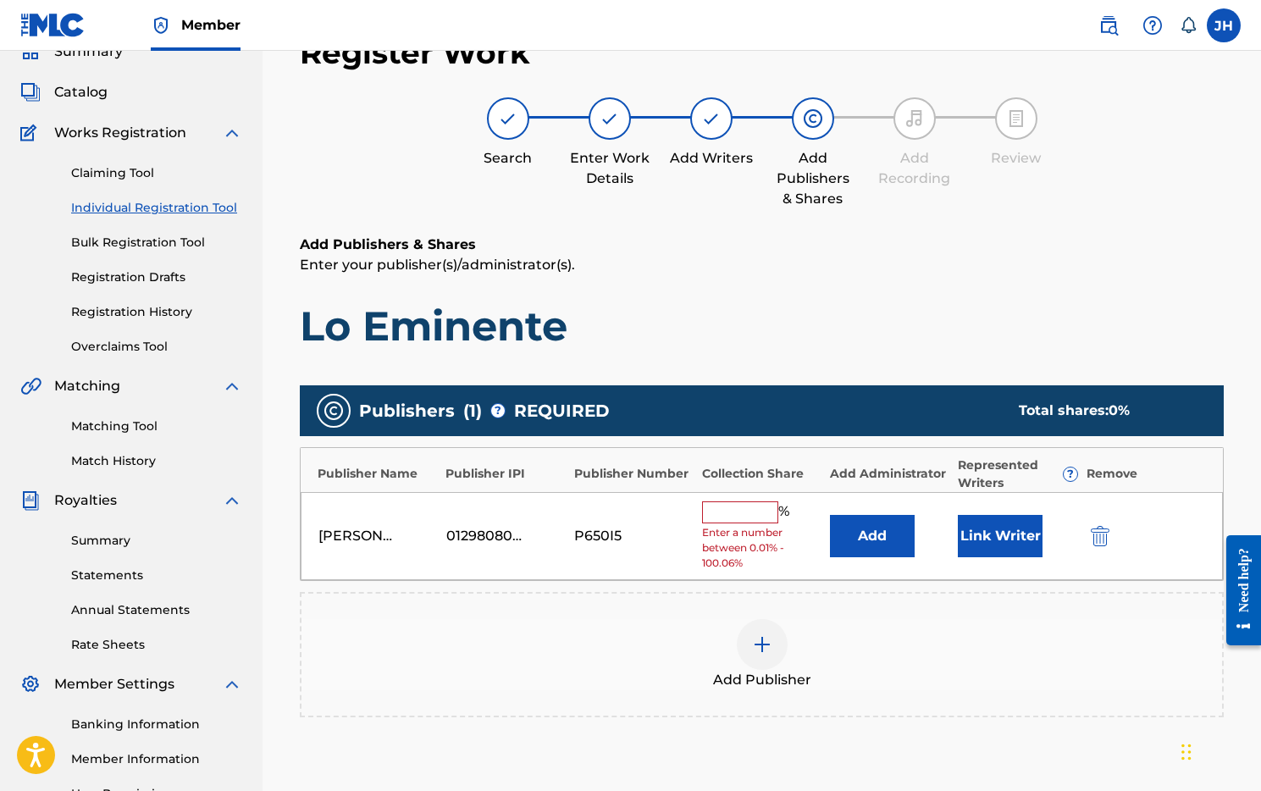
click at [737, 511] on input "text" at bounding box center [740, 512] width 76 height 22
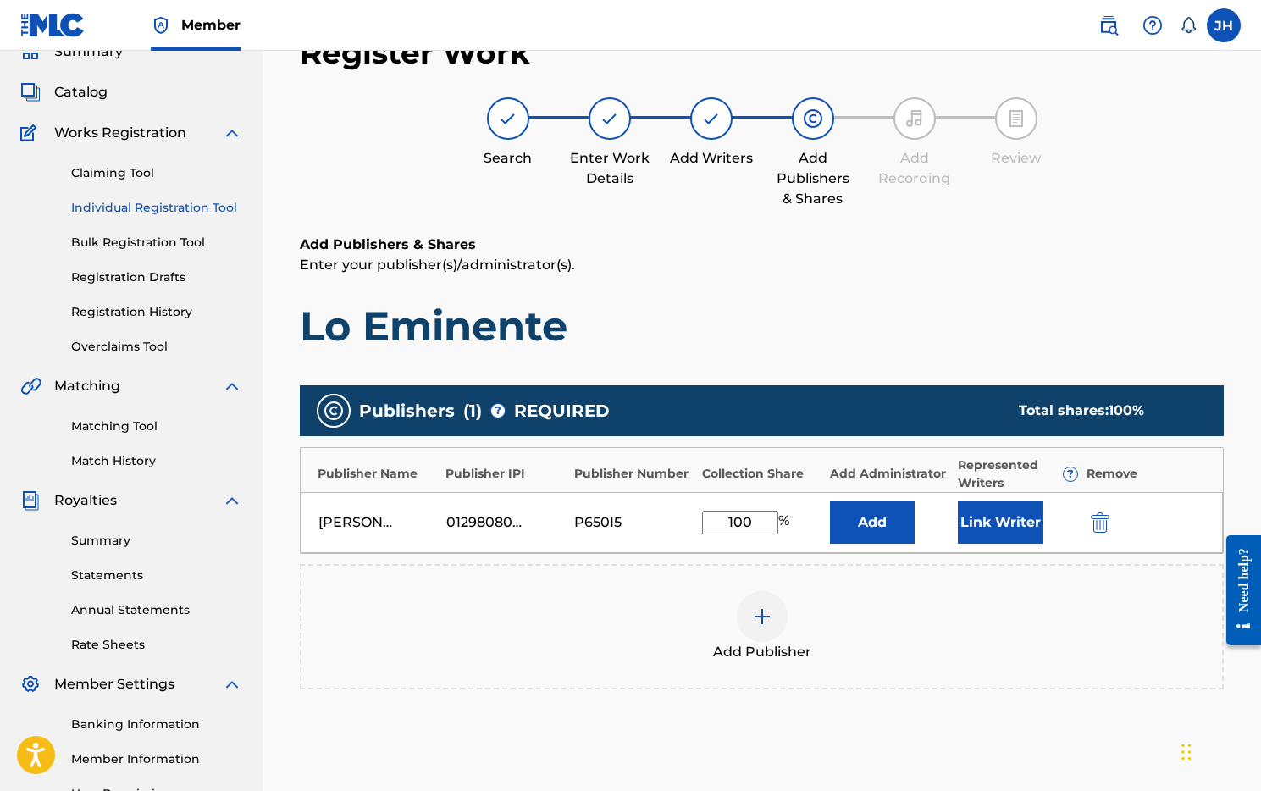
type input "100"
click at [980, 522] on button "Link Writer" at bounding box center [1000, 522] width 85 height 42
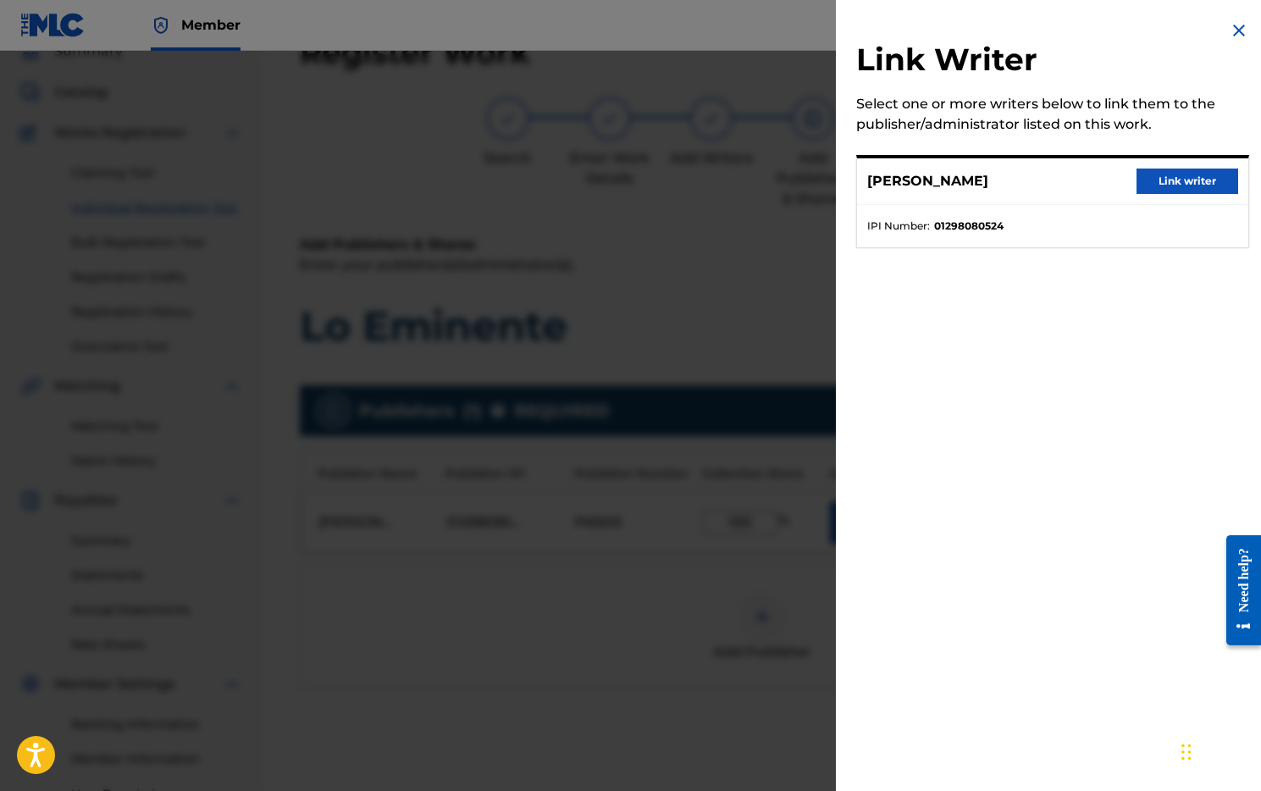
click at [1174, 186] on button "Link writer" at bounding box center [1187, 180] width 102 height 25
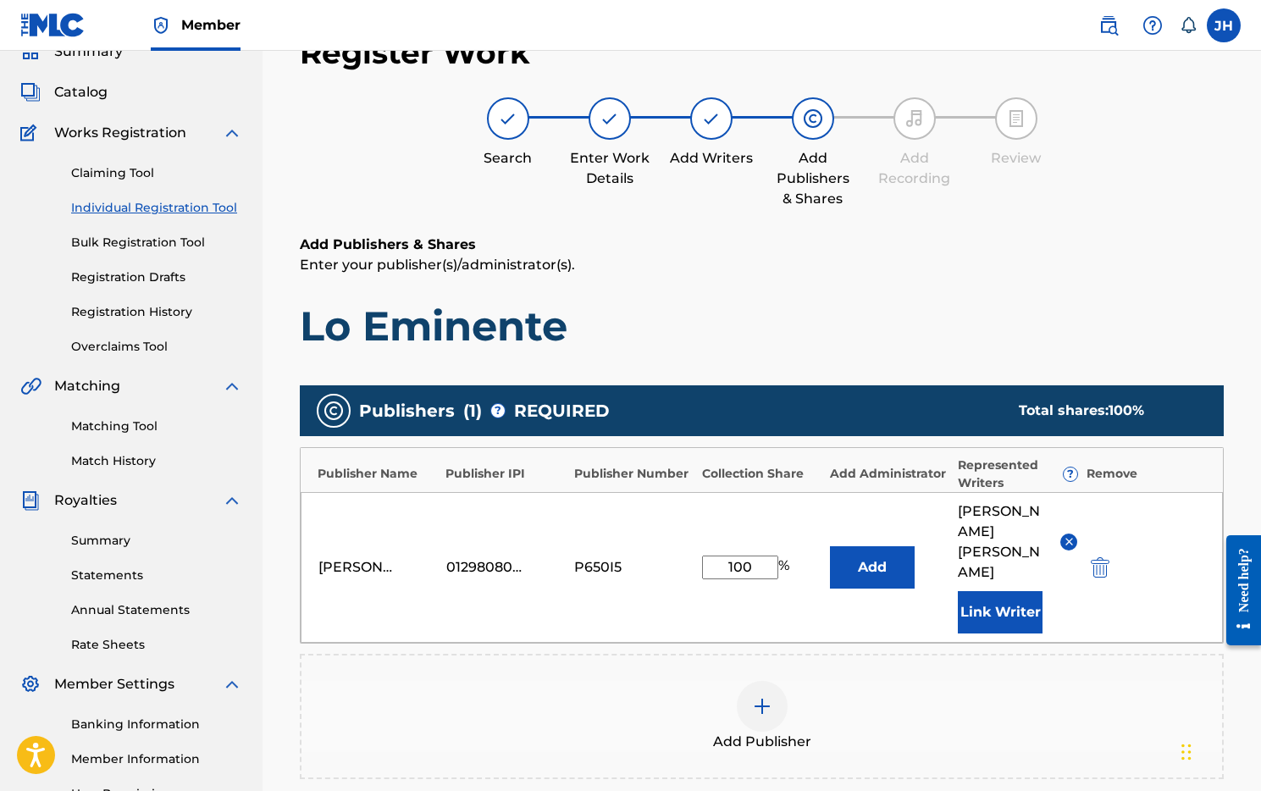
click at [856, 547] on button "Add" at bounding box center [872, 567] width 85 height 42
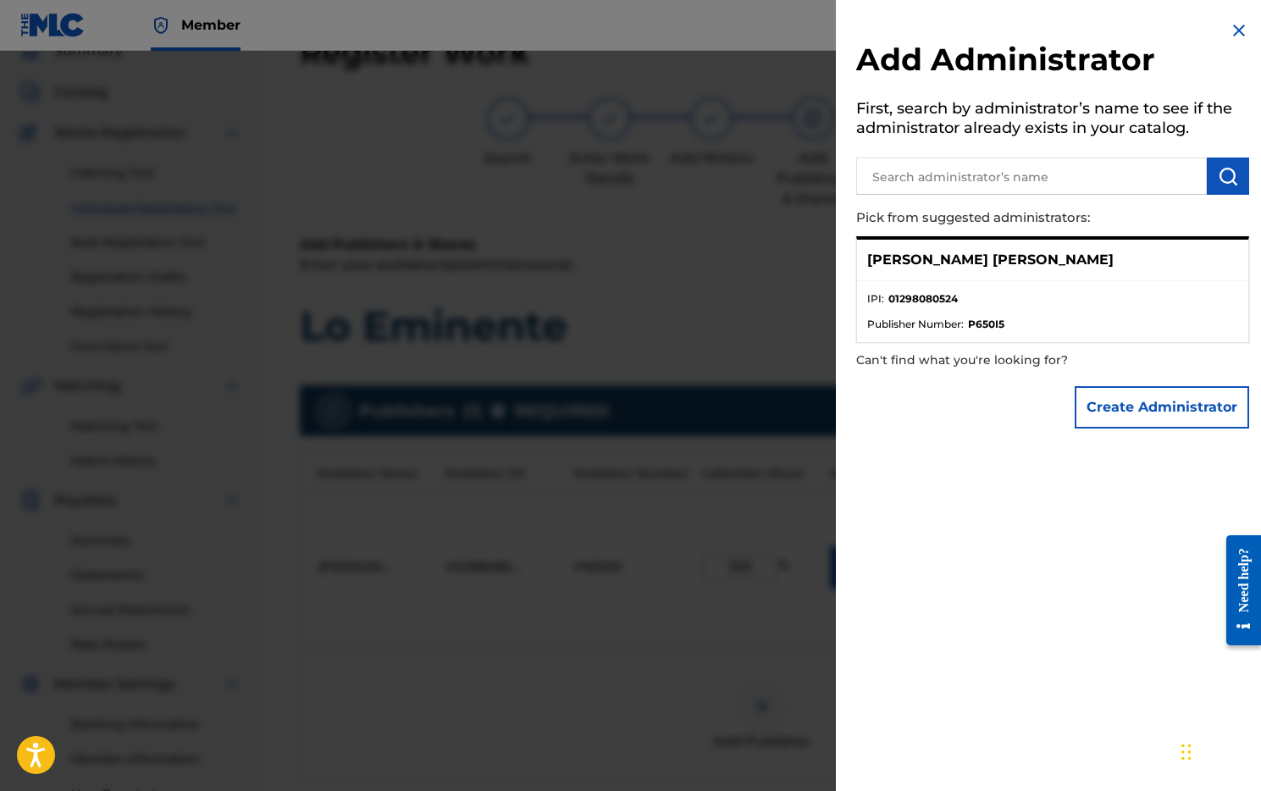
click at [1234, 30] on img at bounding box center [1239, 30] width 20 height 20
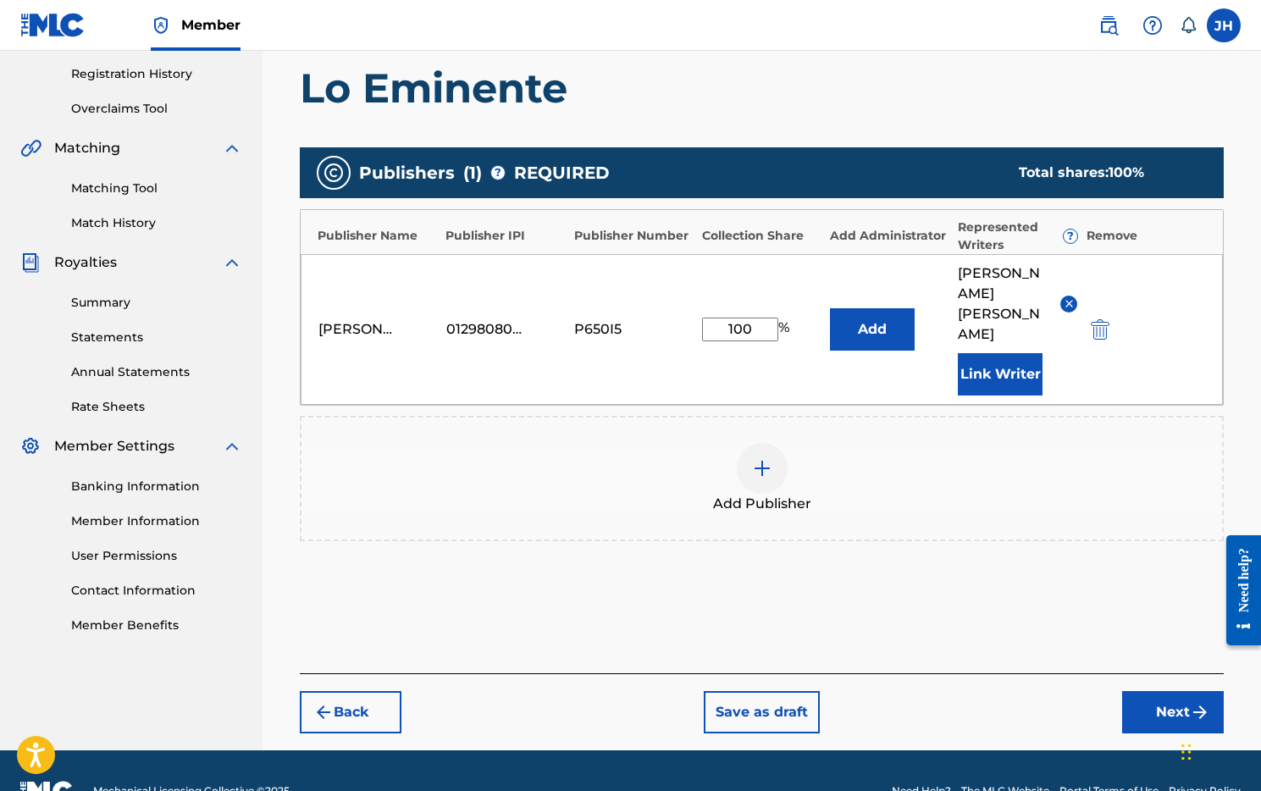
click at [1144, 691] on button "Next" at bounding box center [1173, 712] width 102 height 42
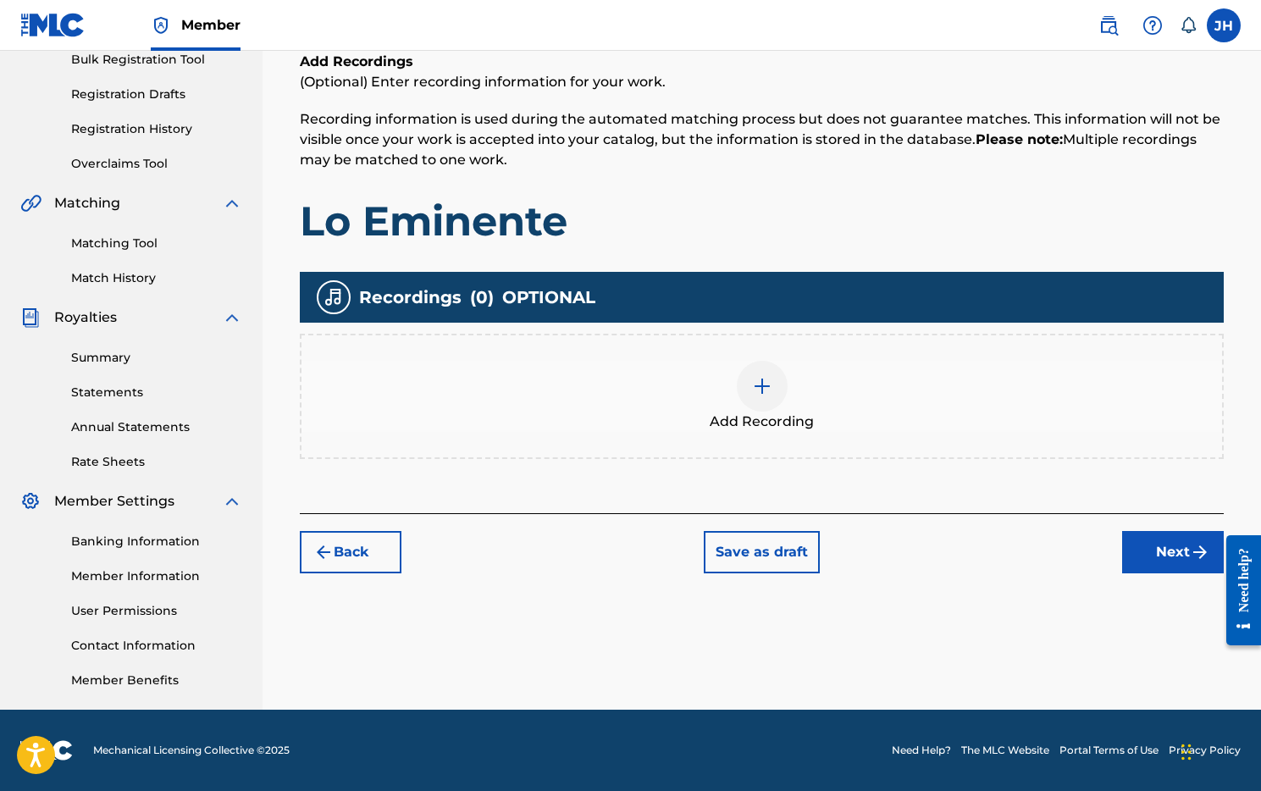
click at [760, 404] on div at bounding box center [762, 386] width 51 height 51
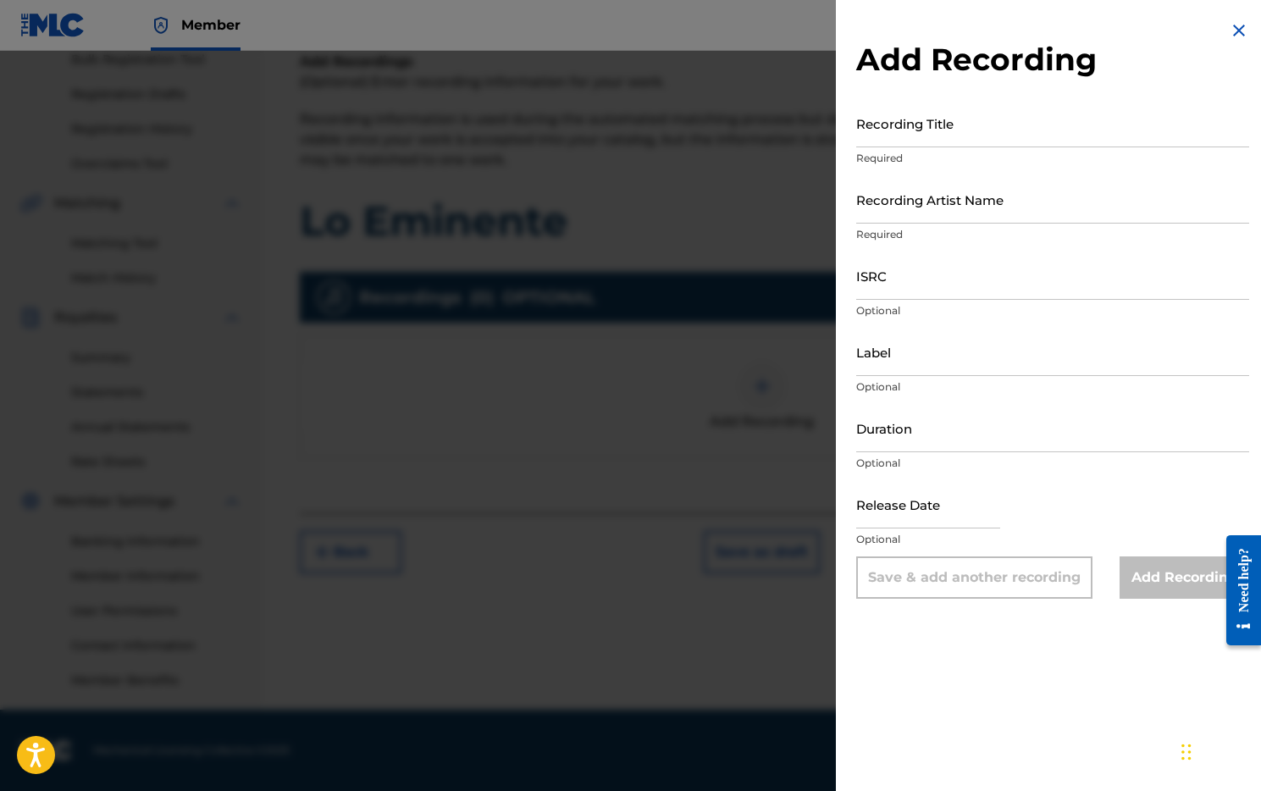
click at [894, 122] on input "Recording Title" at bounding box center [1052, 123] width 393 height 48
type input "Lo Eminente"
click at [904, 203] on input "Recording Artist Name" at bounding box center [1052, 199] width 393 height 48
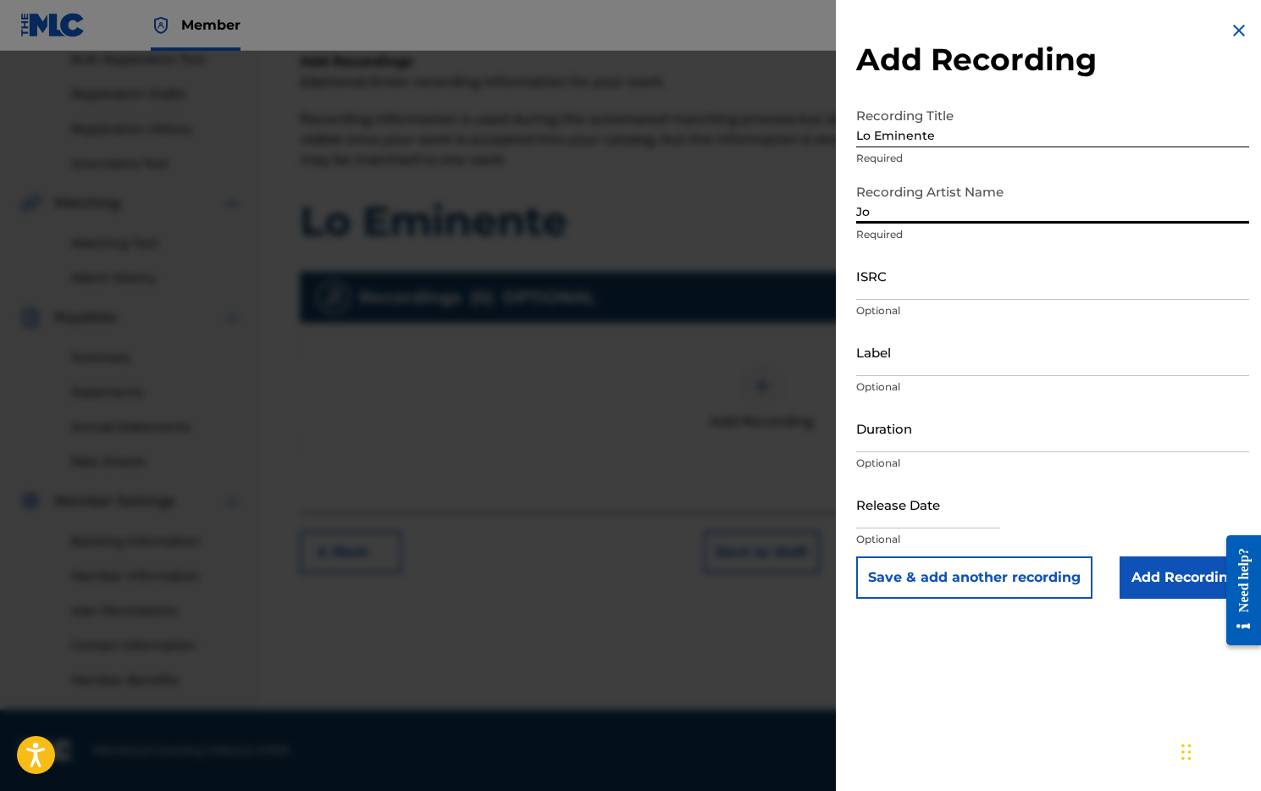
type input "J"
type input "[PERSON_NAME] [PERSON_NAME]"
click at [898, 296] on input "ISRC" at bounding box center [1052, 275] width 393 height 48
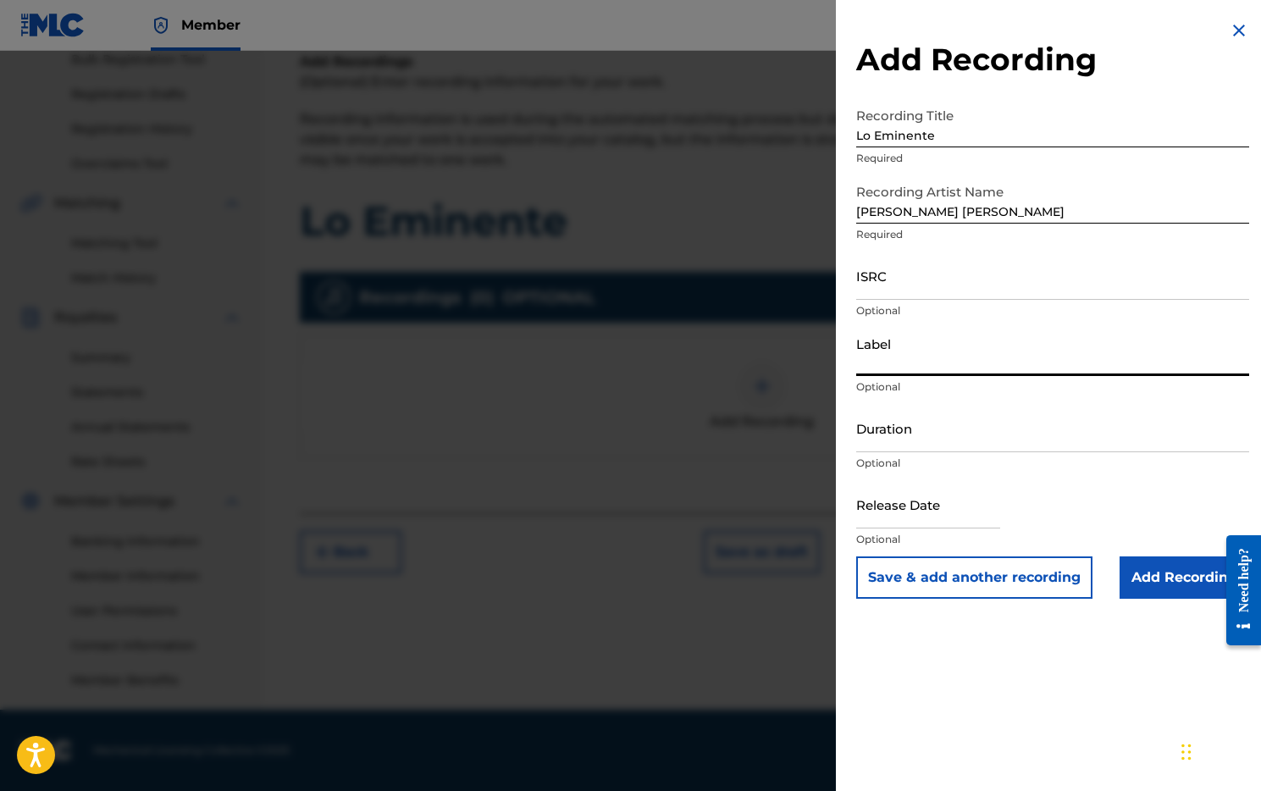
click at [893, 357] on input "Label" at bounding box center [1052, 352] width 393 height 48
click at [895, 367] on input "Label" at bounding box center [1052, 352] width 393 height 48
paste input "8637776 Records DK"
type input "8637776 Records DK"
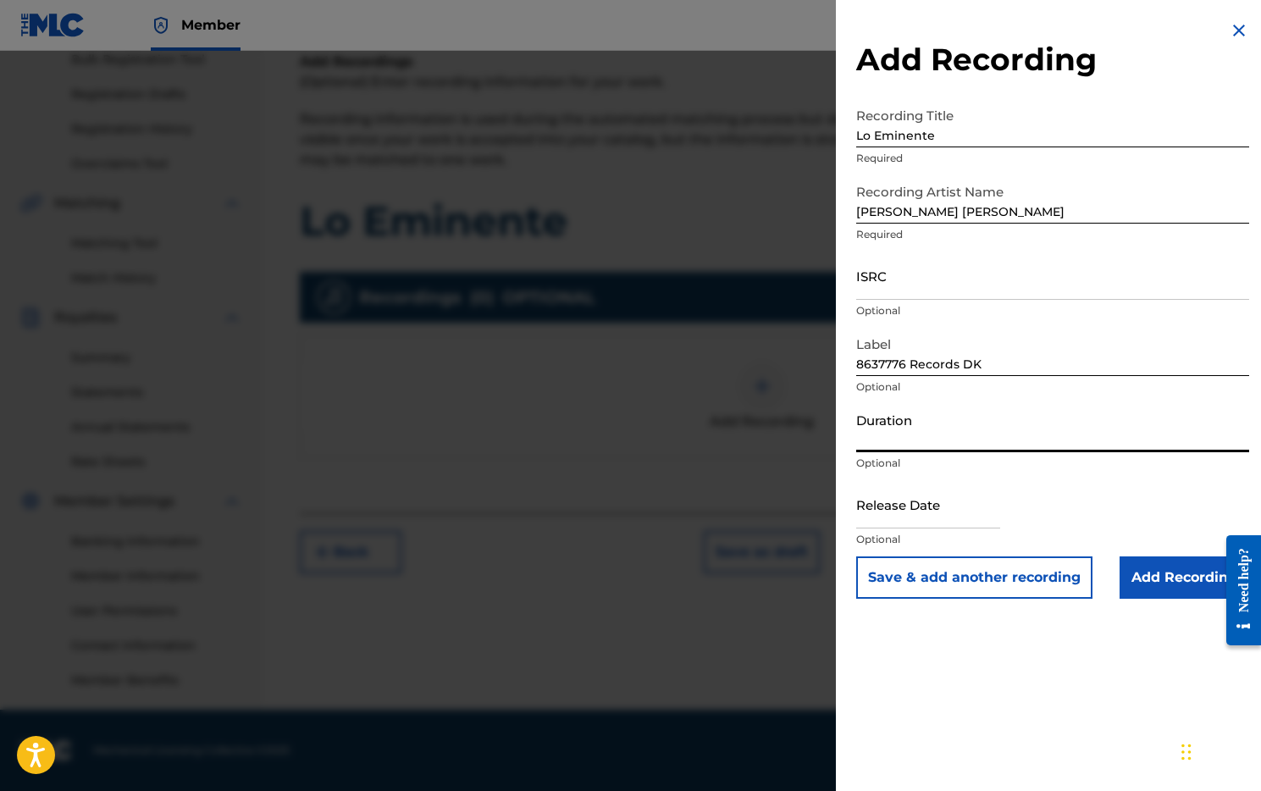
click at [917, 448] on input "Duration" at bounding box center [1052, 428] width 393 height 48
type input "04:28"
click at [958, 515] on input "text" at bounding box center [928, 504] width 144 height 48
select select "7"
select select "2025"
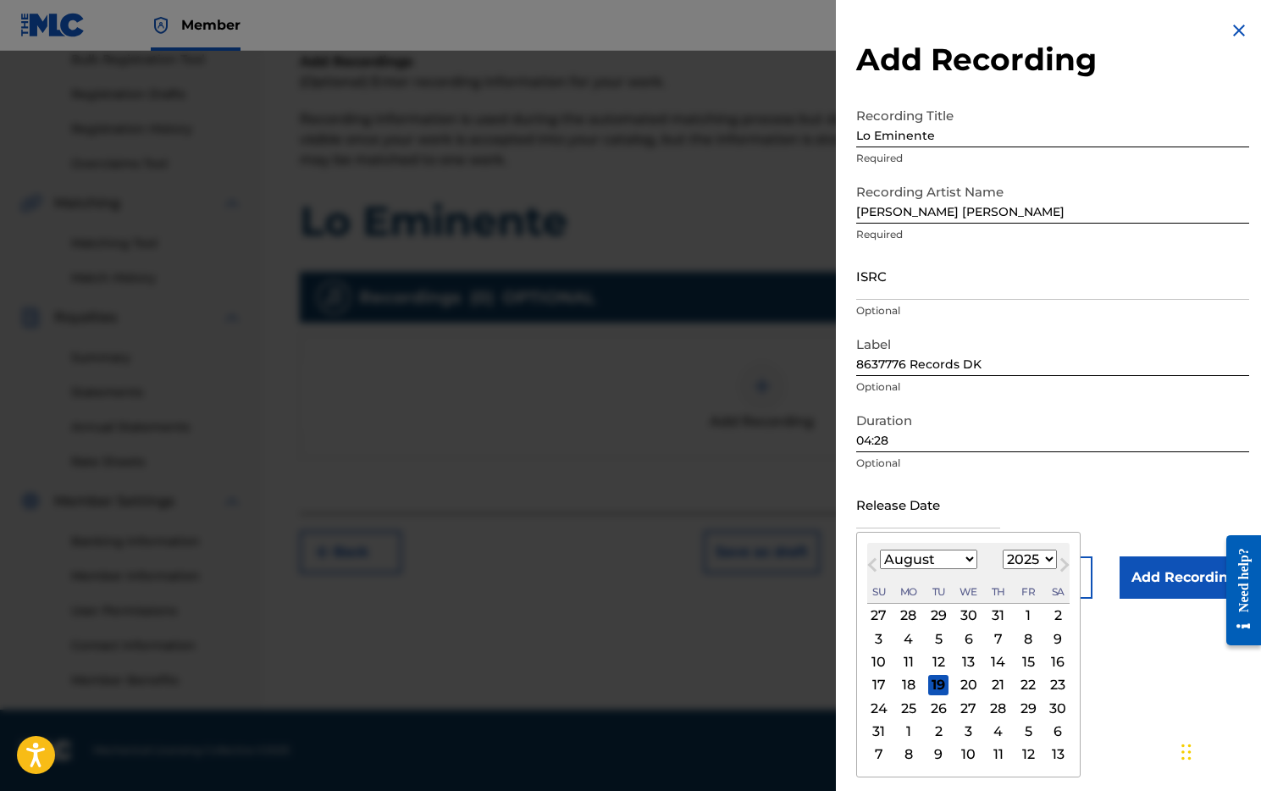
click at [934, 686] on div "19" at bounding box center [938, 685] width 20 height 20
type input "[DATE]"
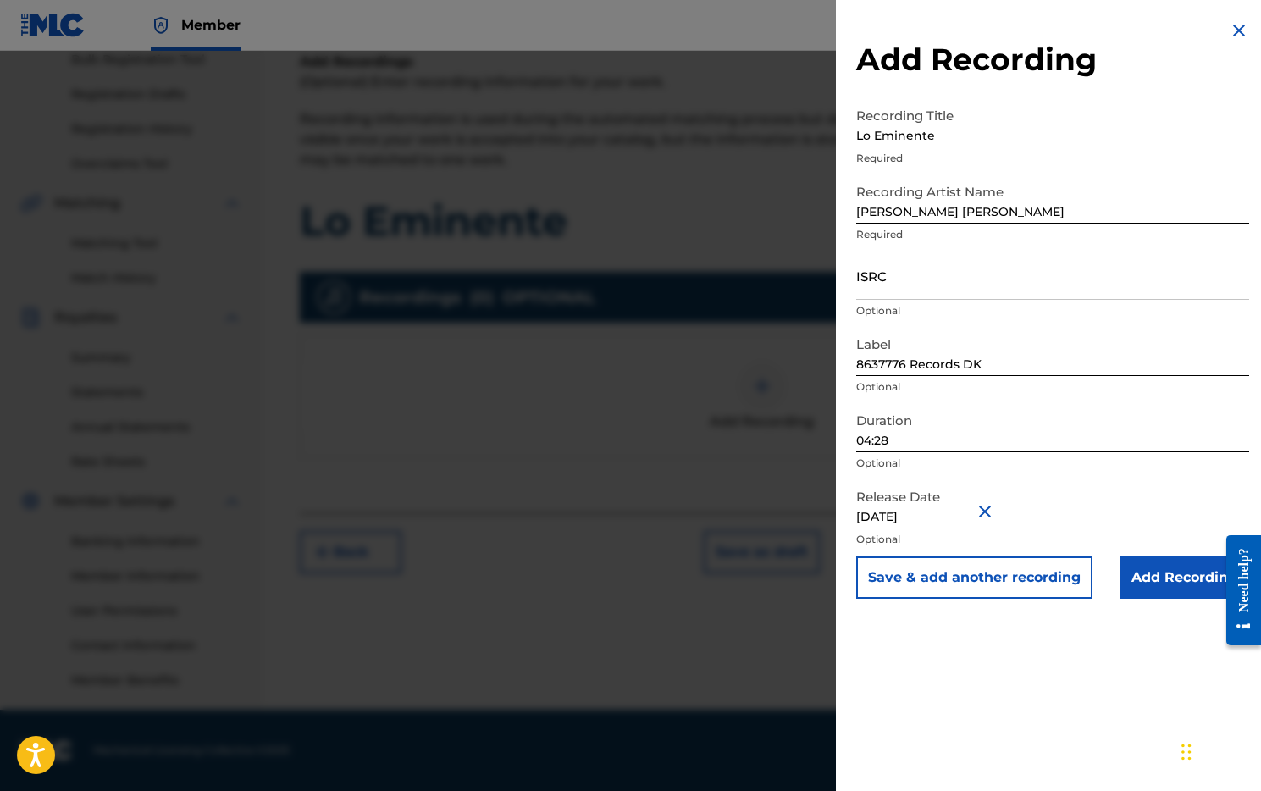
click at [1136, 566] on input "Add Recording" at bounding box center [1184, 577] width 130 height 42
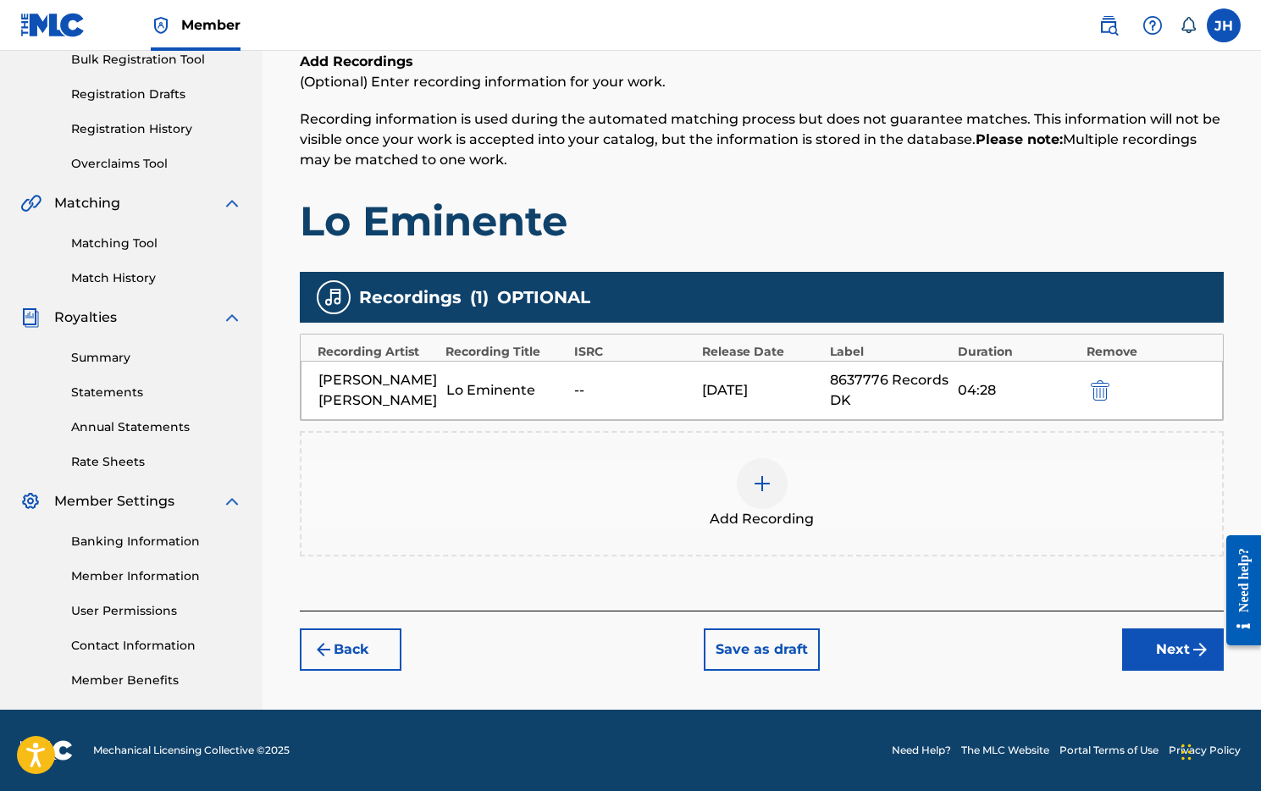
click at [1207, 666] on button "Next" at bounding box center [1173, 649] width 102 height 42
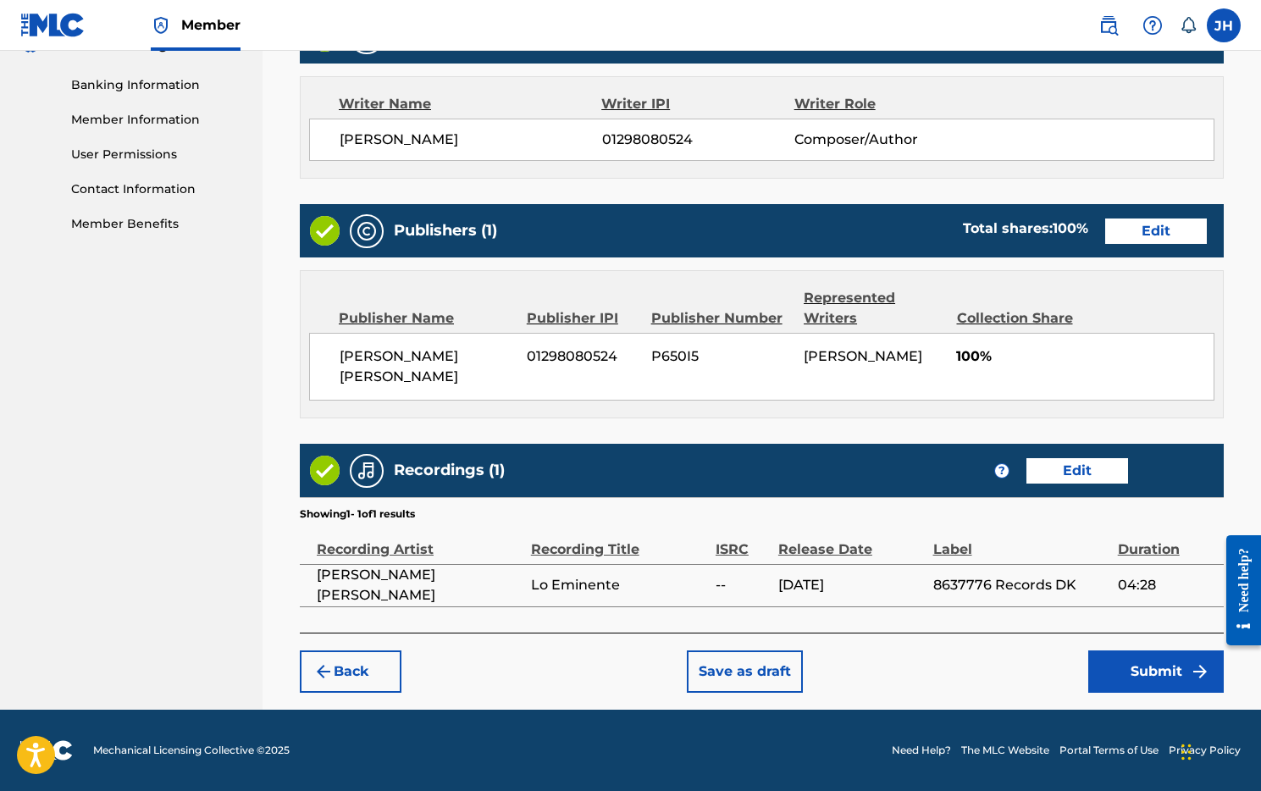
scroll to position [715, 0]
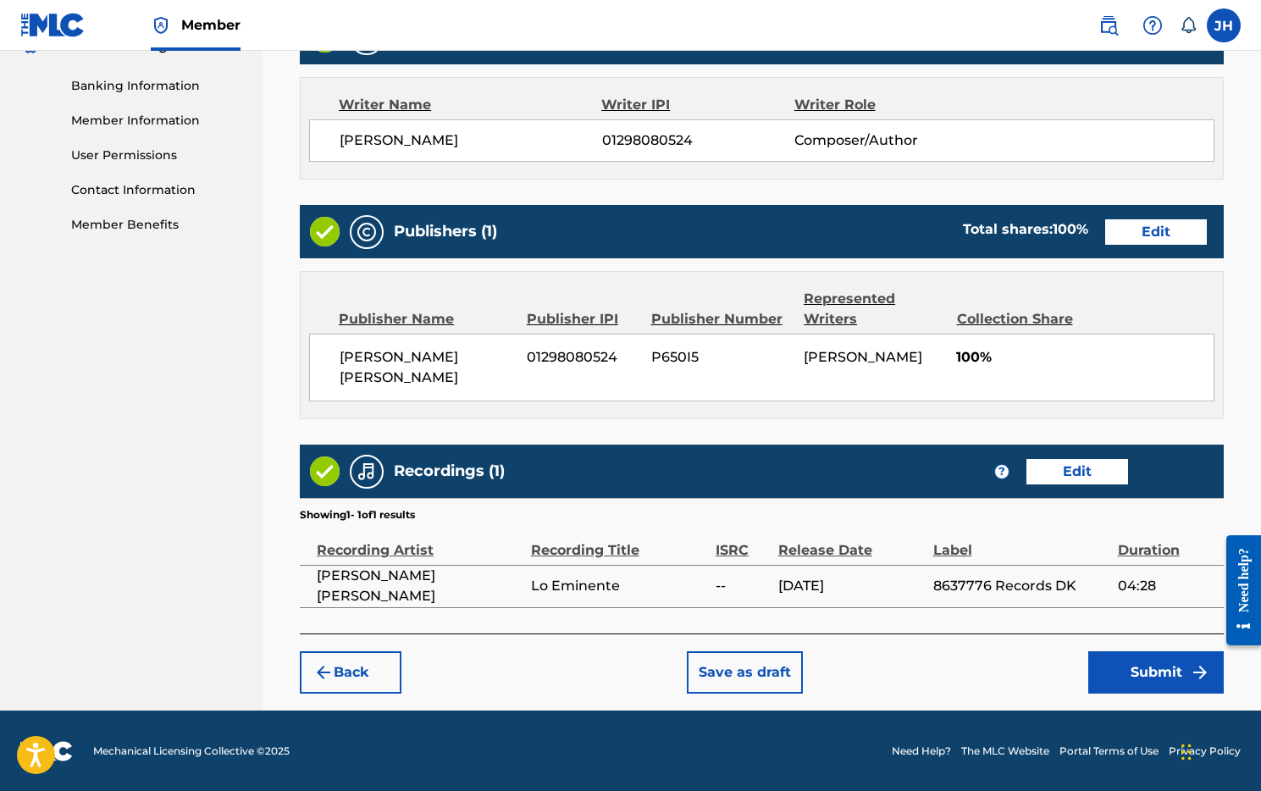
click at [1131, 671] on button "Submit" at bounding box center [1155, 672] width 135 height 42
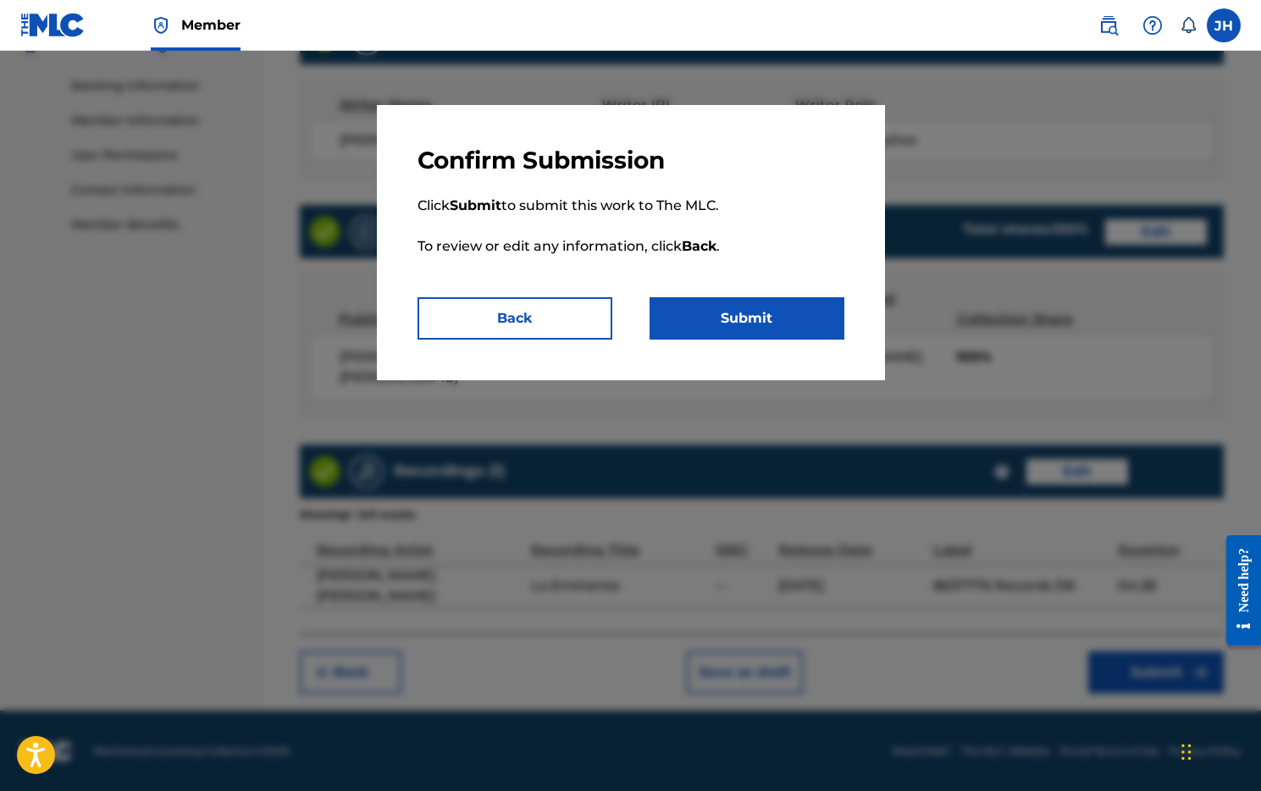
click at [757, 319] on button "Submit" at bounding box center [746, 318] width 195 height 42
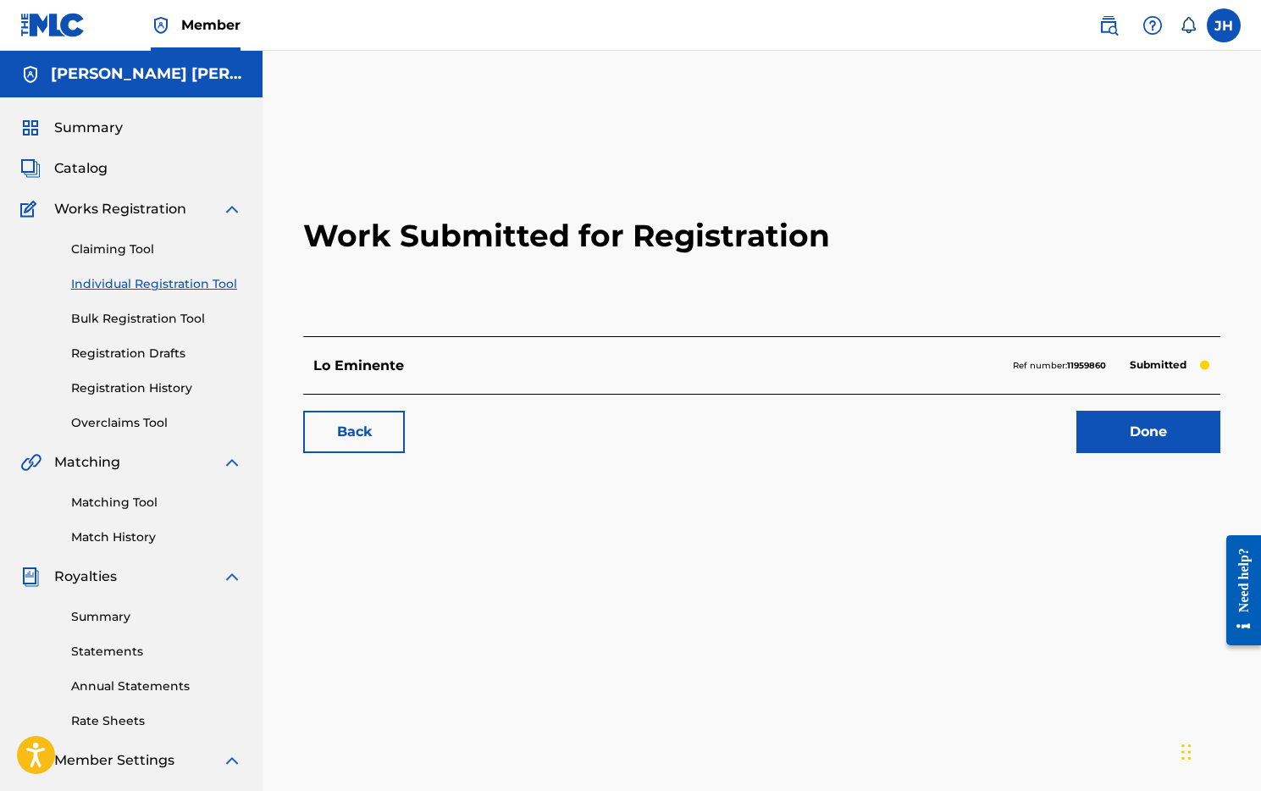
click at [127, 389] on link "Registration History" at bounding box center [156, 388] width 171 height 18
